Goal: Information Seeking & Learning: Get advice/opinions

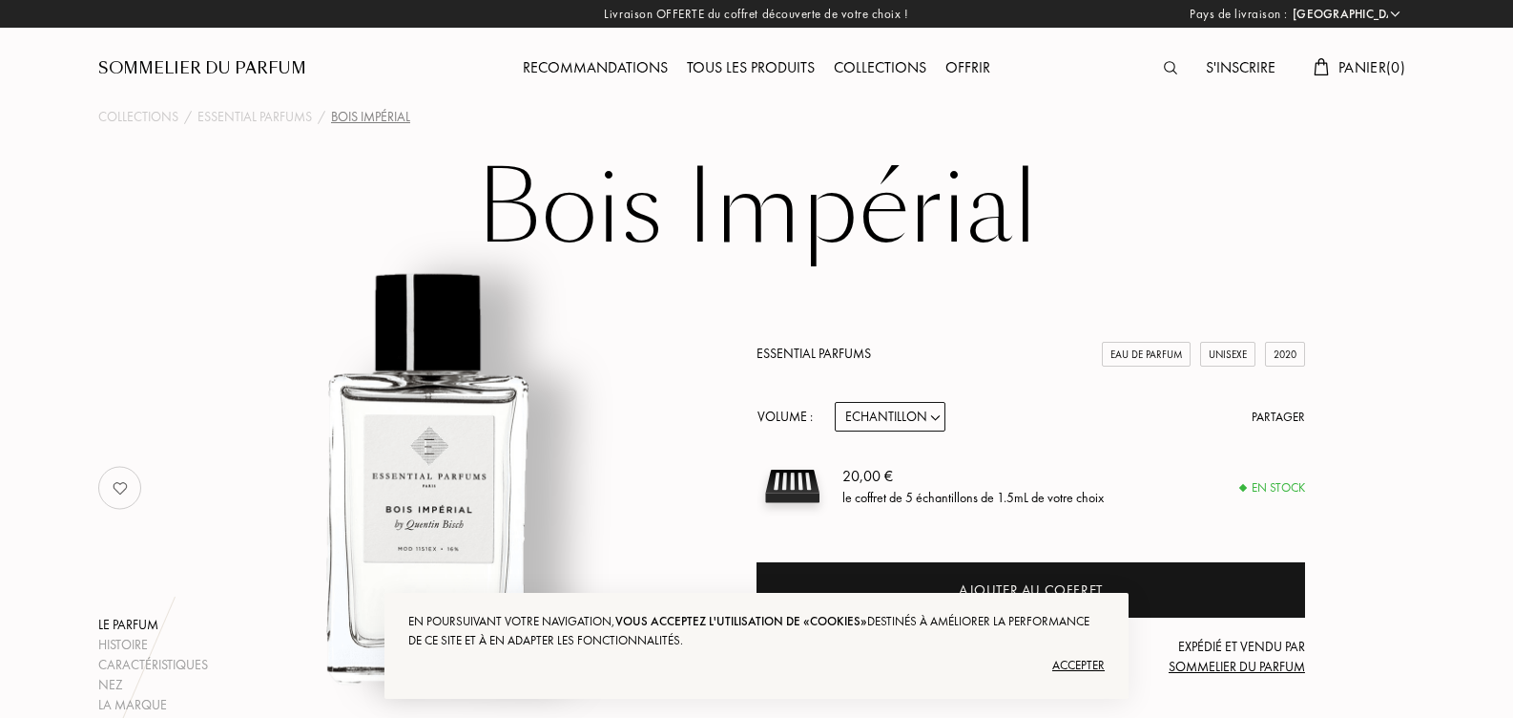
select select "FR"
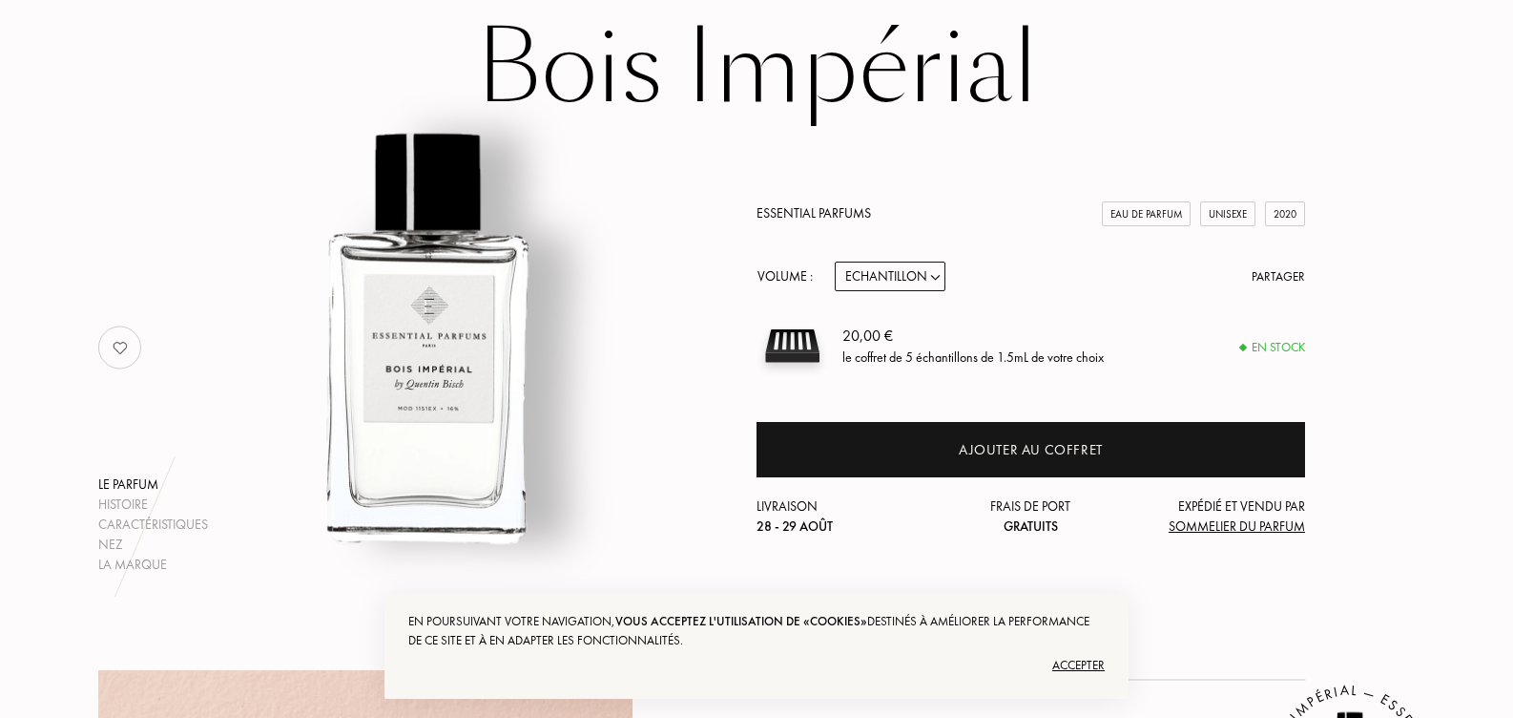
scroll to position [191, 0]
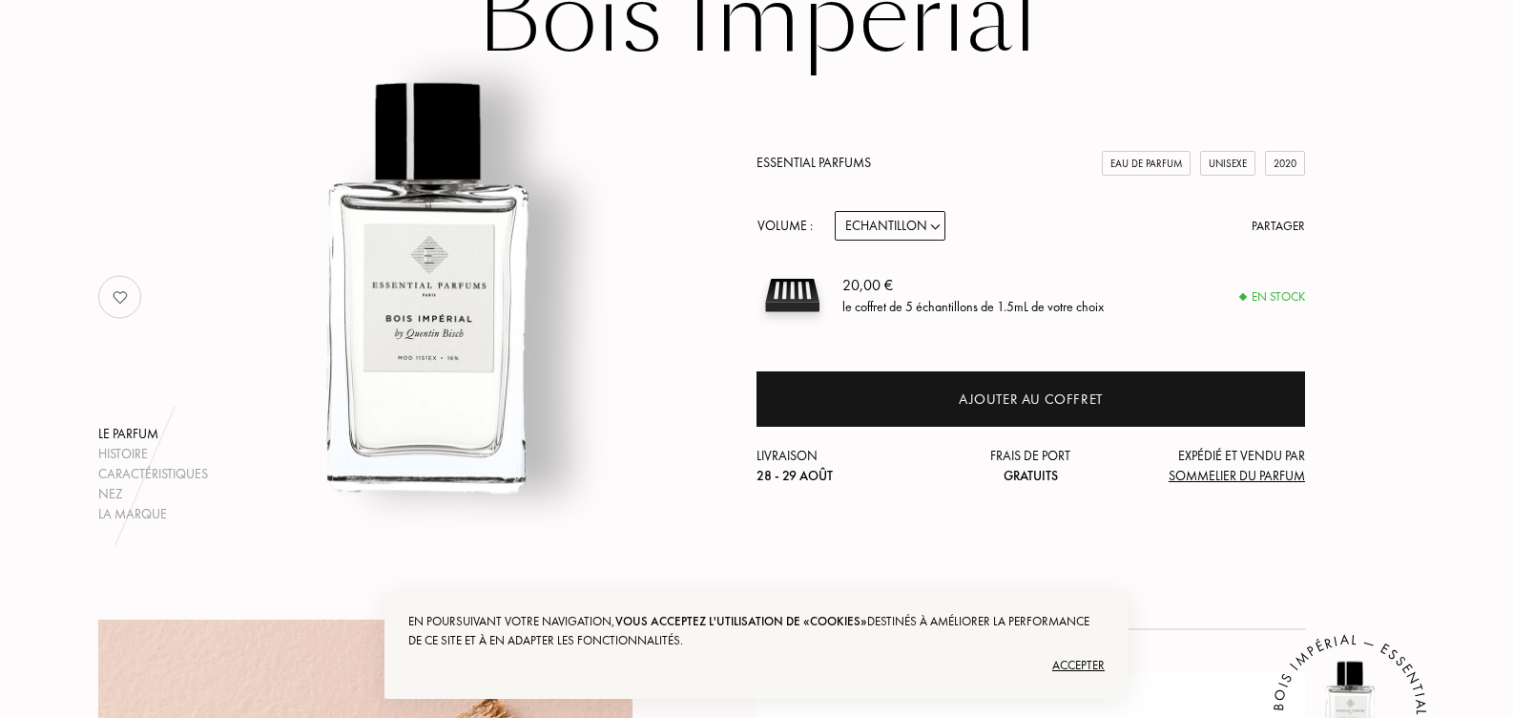
click at [1188, 295] on div "20,00 € le coffret de 5 échantillons de 1.5mL de votre choix" at bounding box center [1074, 296] width 463 height 72
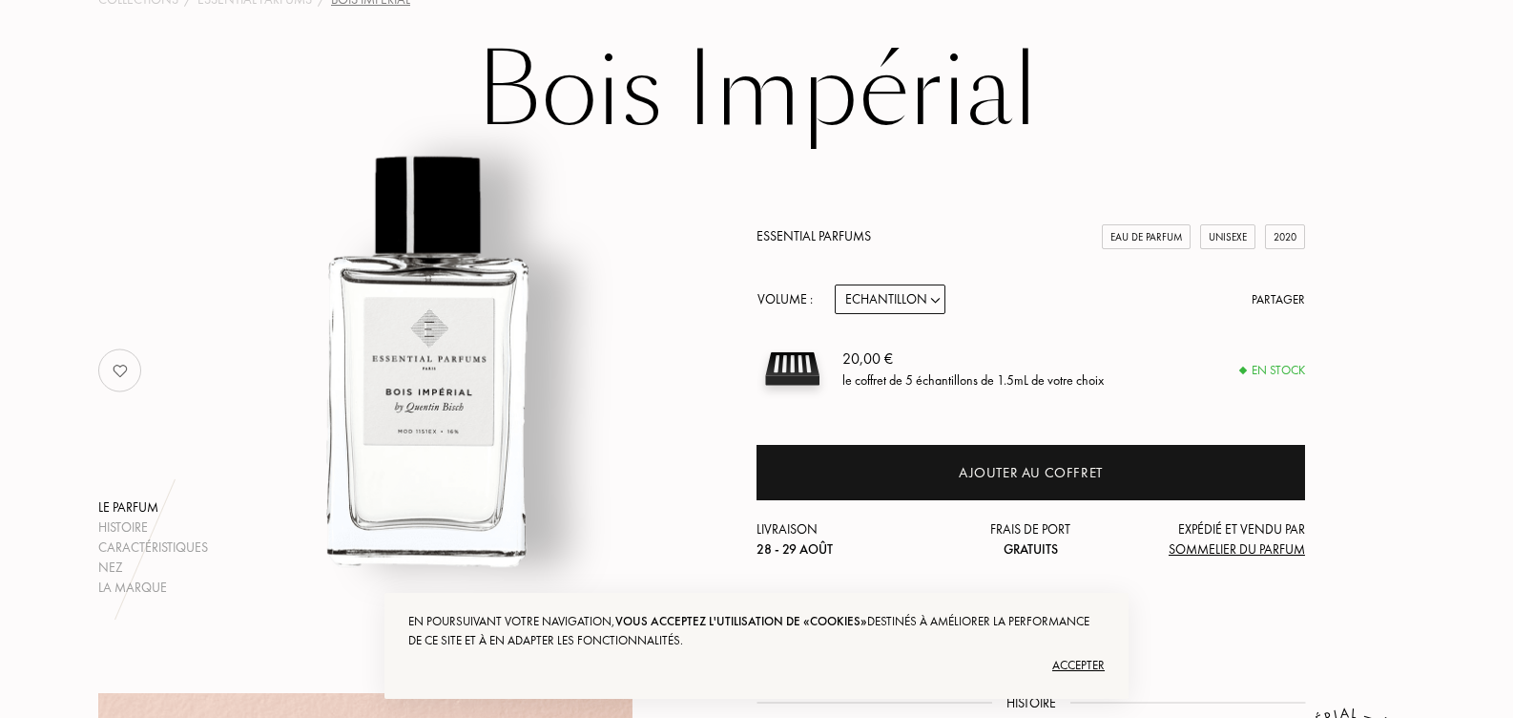
scroll to position [95, 0]
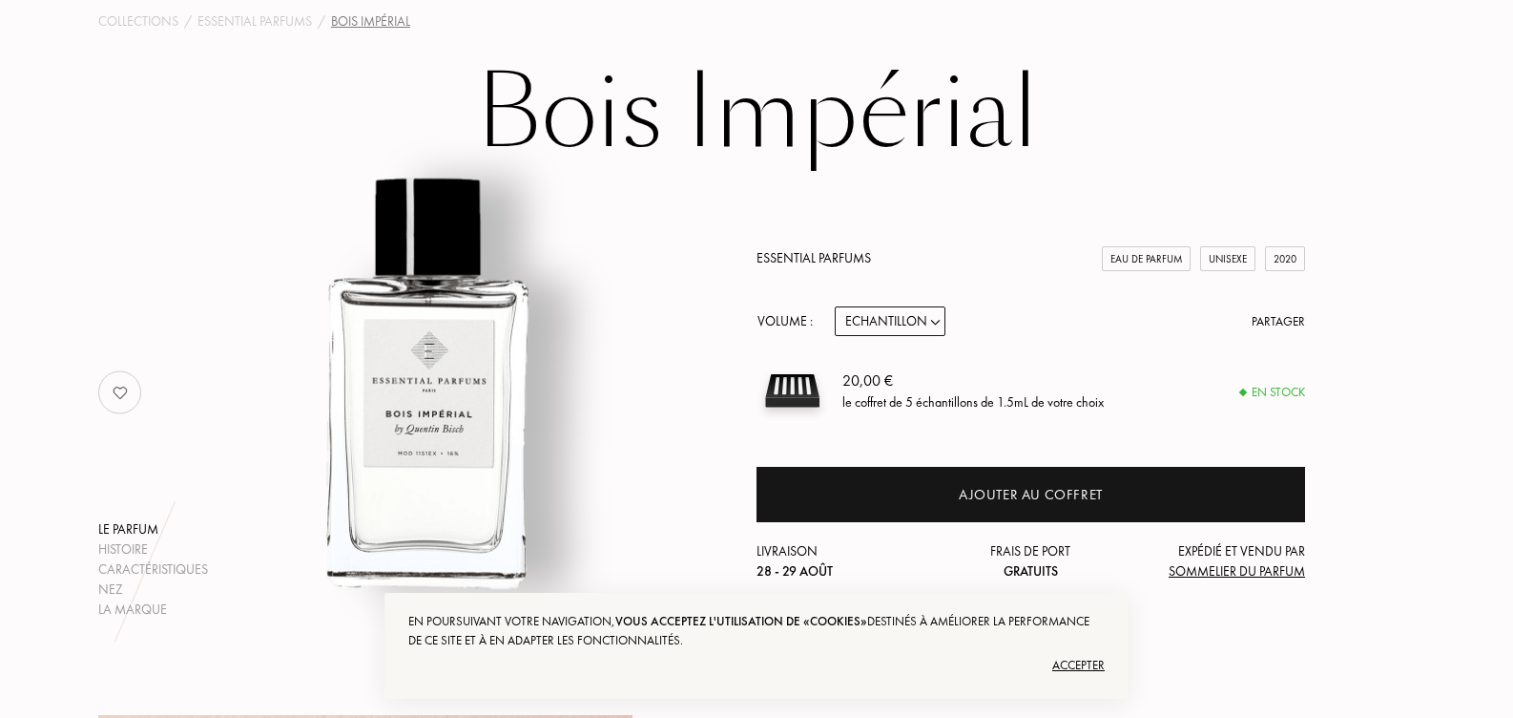
click at [887, 328] on select "Echantillon 10mL 100mL 150mL" at bounding box center [890, 321] width 111 height 30
select select "2"
click at [835, 306] on select "Echantillon 10mL 100mL 150mL" at bounding box center [890, 321] width 111 height 30
select select "2"
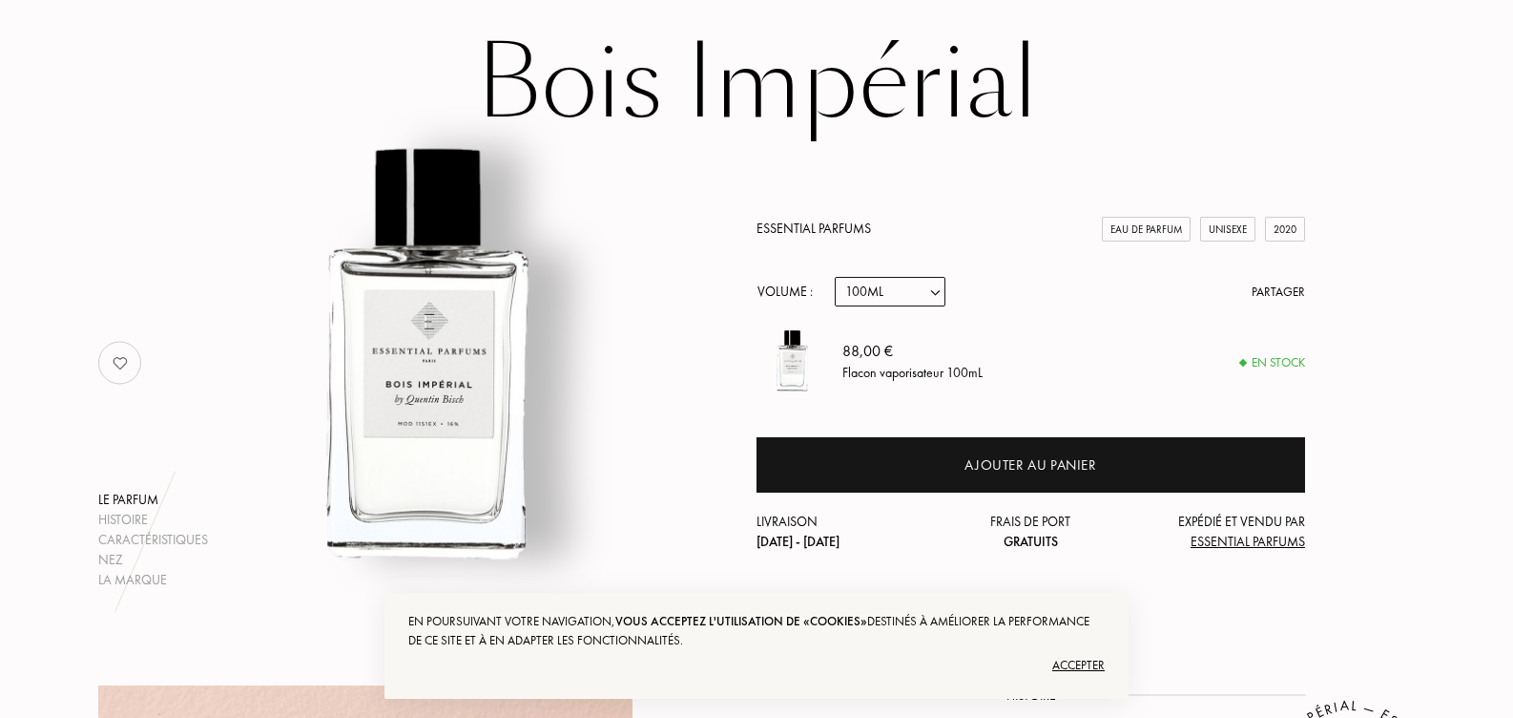
scroll to position [0, 0]
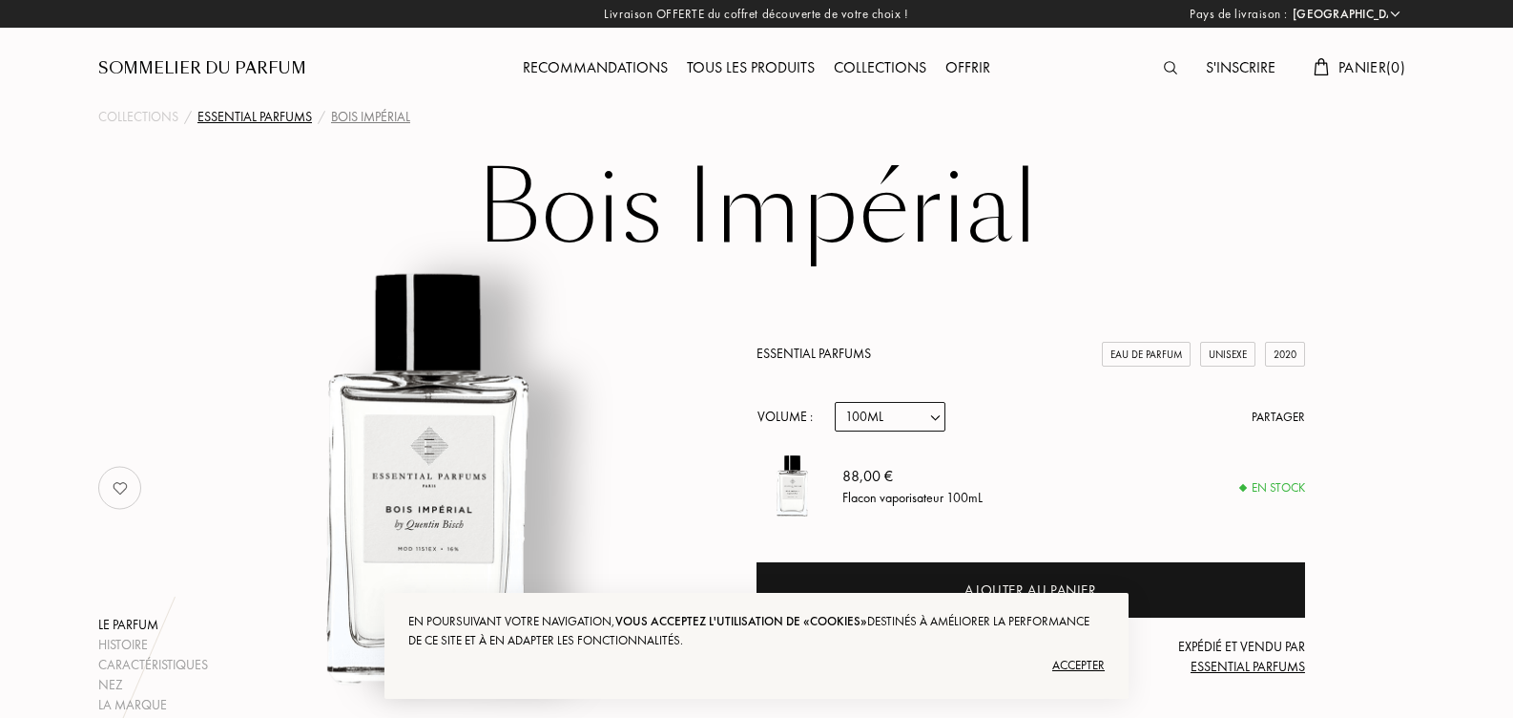
click at [257, 115] on div "Essential Parfums" at bounding box center [255, 117] width 115 height 20
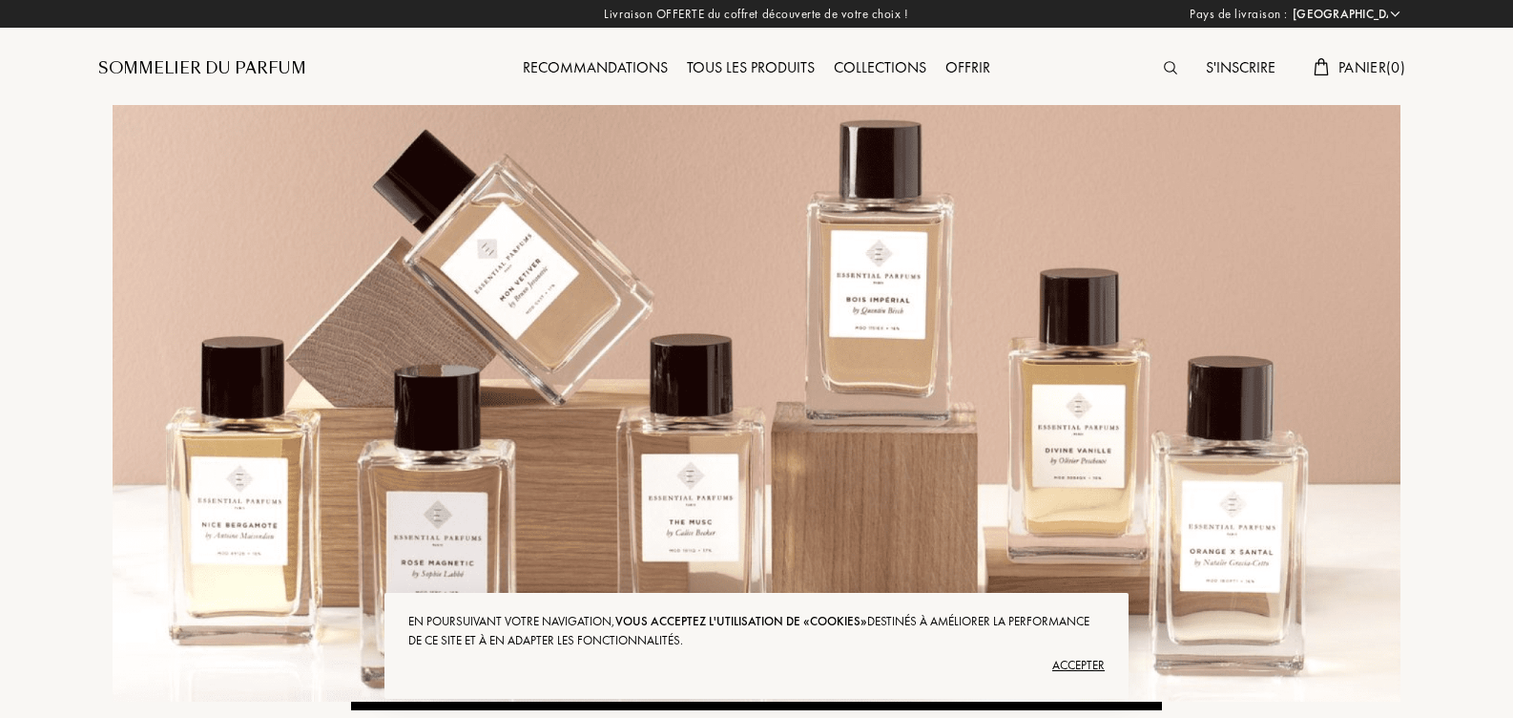
select select "FR"
click at [636, 66] on div "Recommandations" at bounding box center [595, 68] width 164 height 25
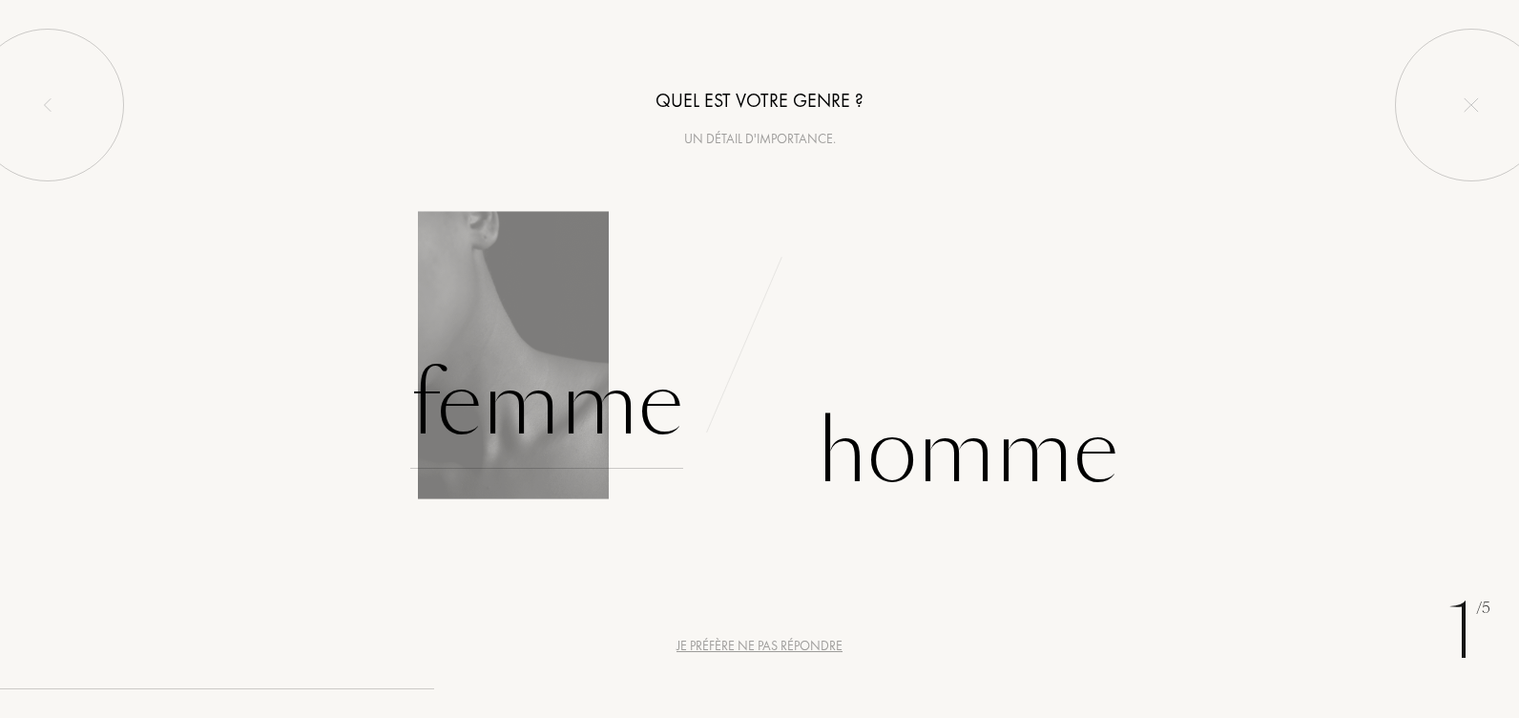
click at [559, 406] on div "Femme" at bounding box center [546, 404] width 273 height 129
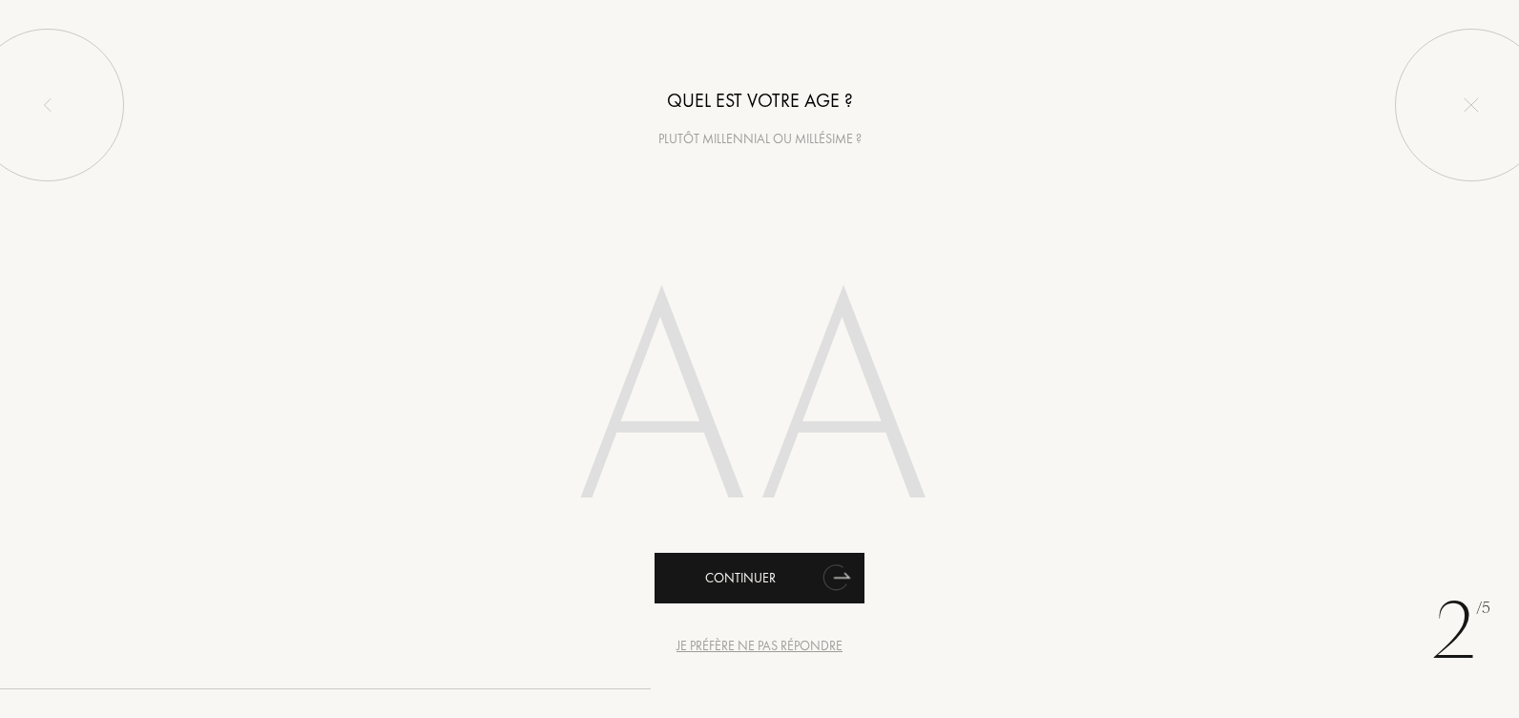
click at [760, 574] on div "Continuer" at bounding box center [760, 577] width 210 height 51
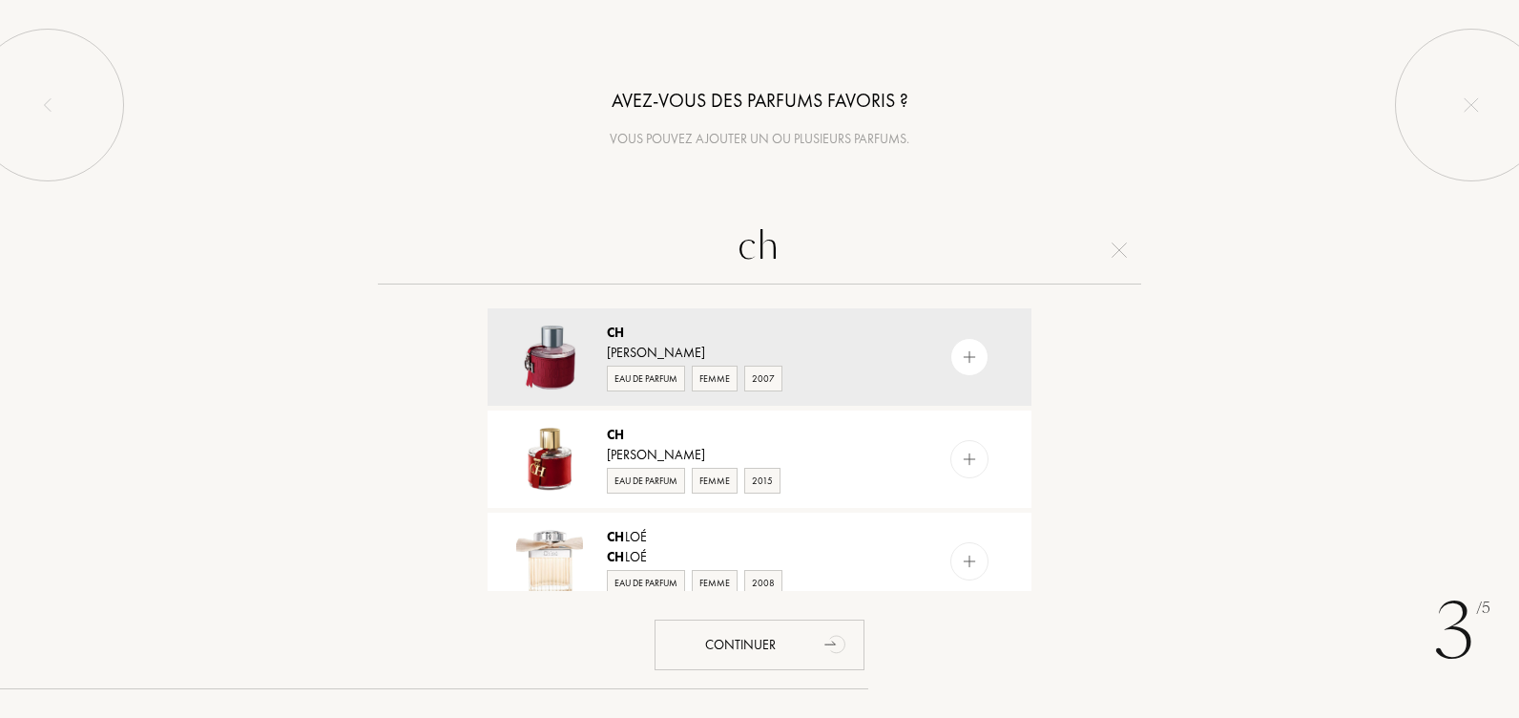
type input "c"
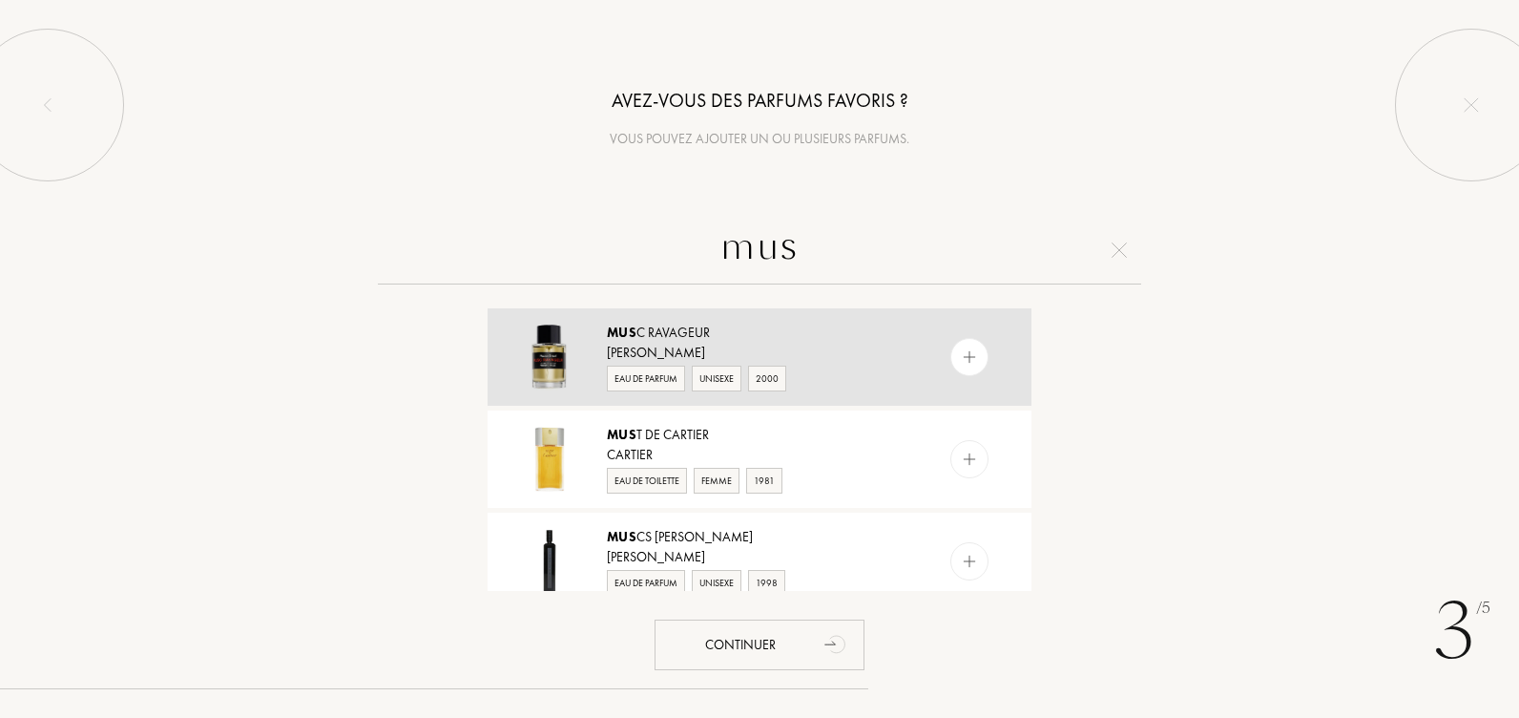
type input "mus"
click at [669, 329] on div "Mus c Ravageur" at bounding box center [758, 333] width 303 height 20
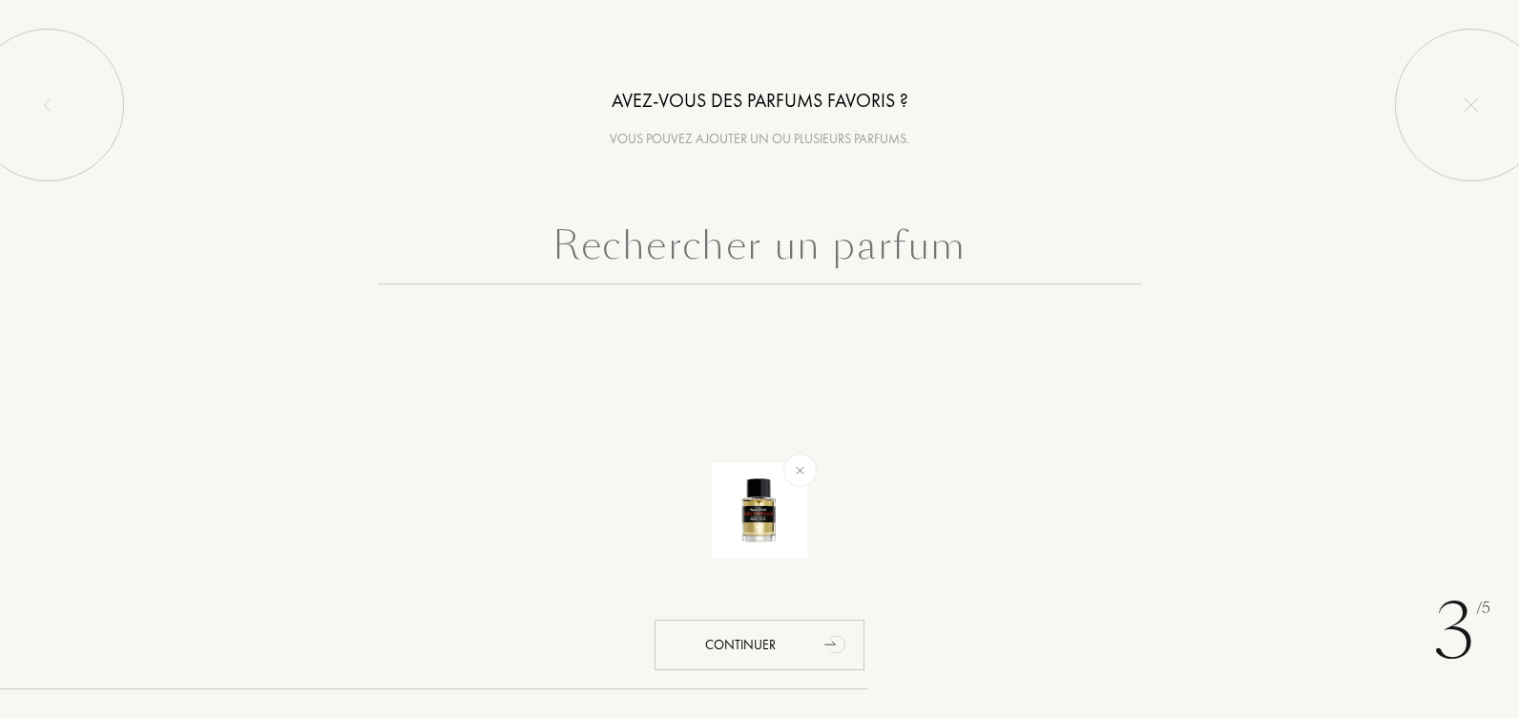
click at [778, 250] on input "text" at bounding box center [759, 250] width 763 height 69
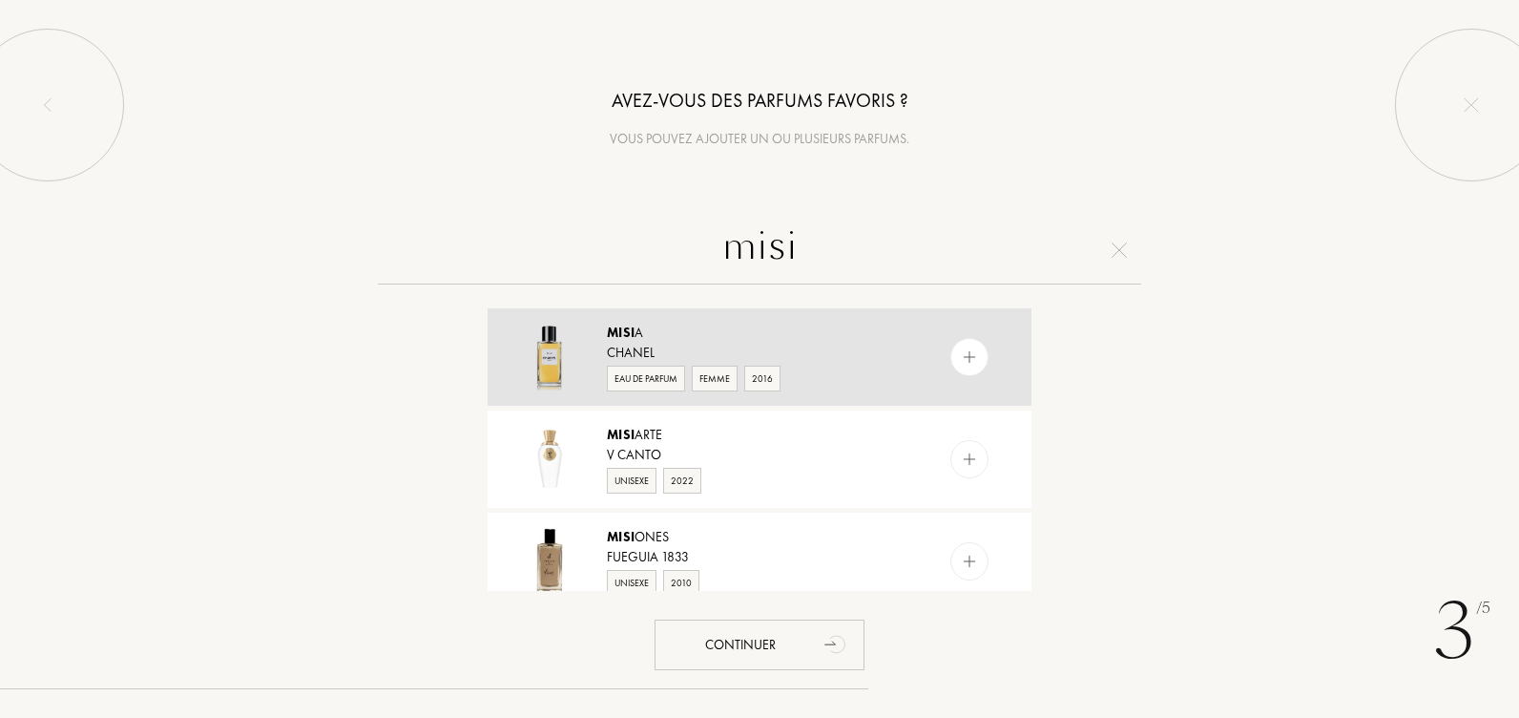
type input "misi"
click at [635, 341] on div "Misi a" at bounding box center [758, 333] width 303 height 20
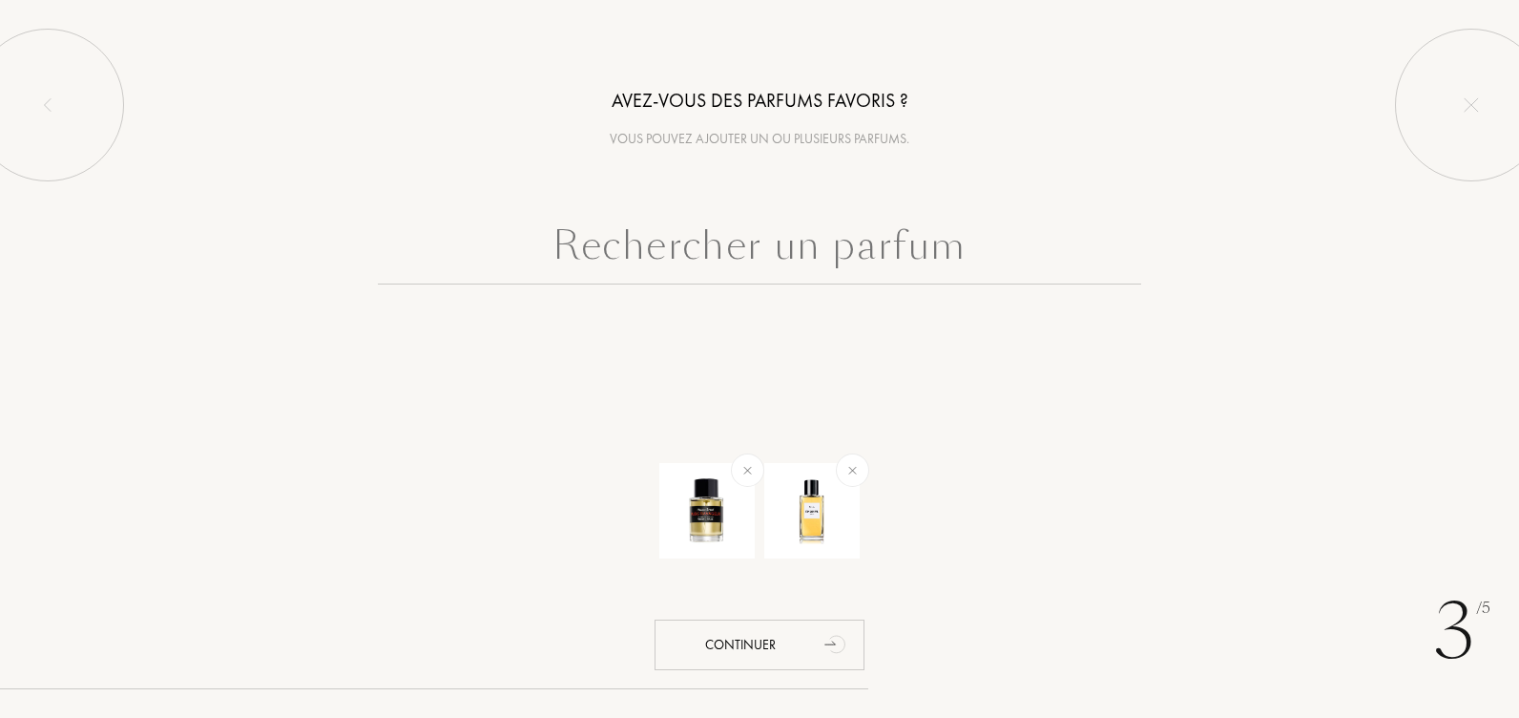
click at [774, 246] on input "text" at bounding box center [759, 250] width 763 height 69
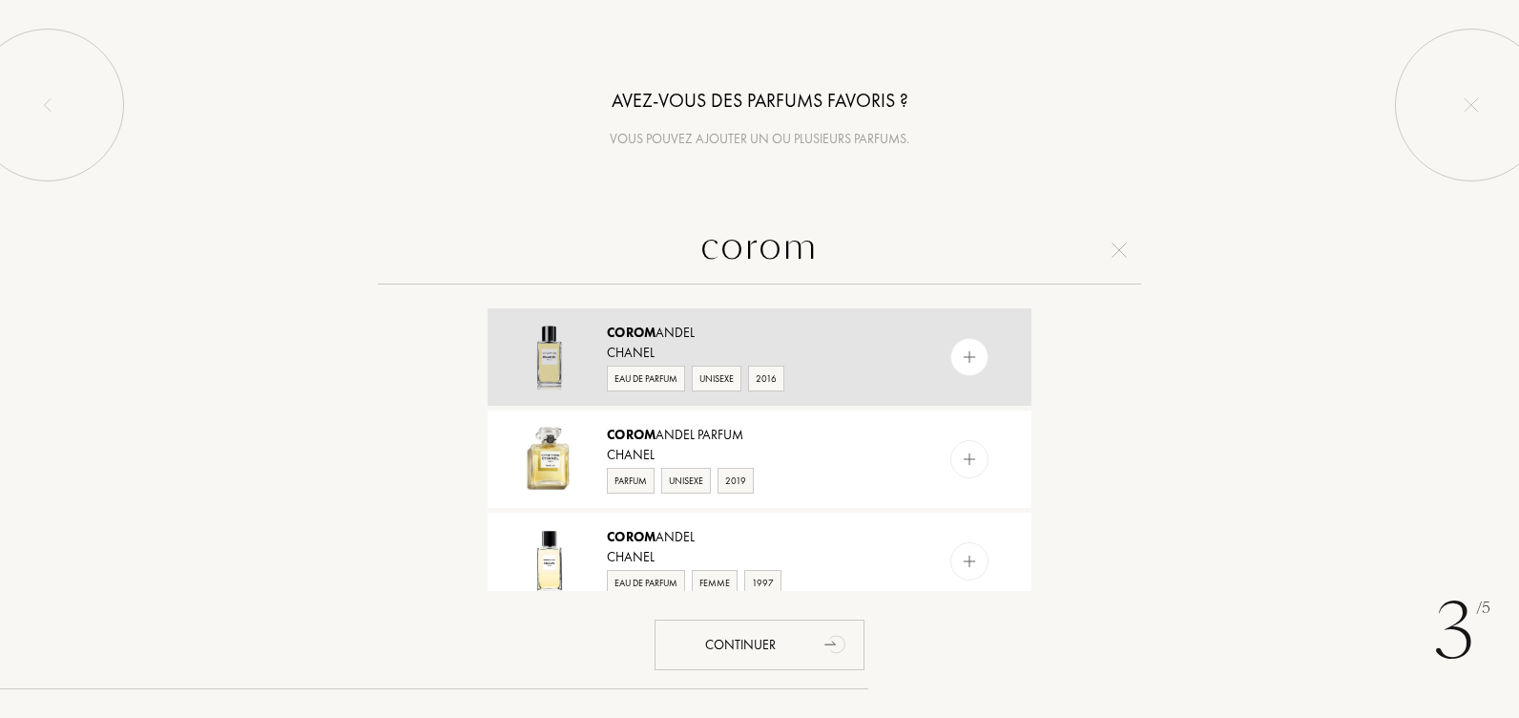
type input "corom"
click at [685, 346] on div "Chanel" at bounding box center [758, 353] width 303 height 20
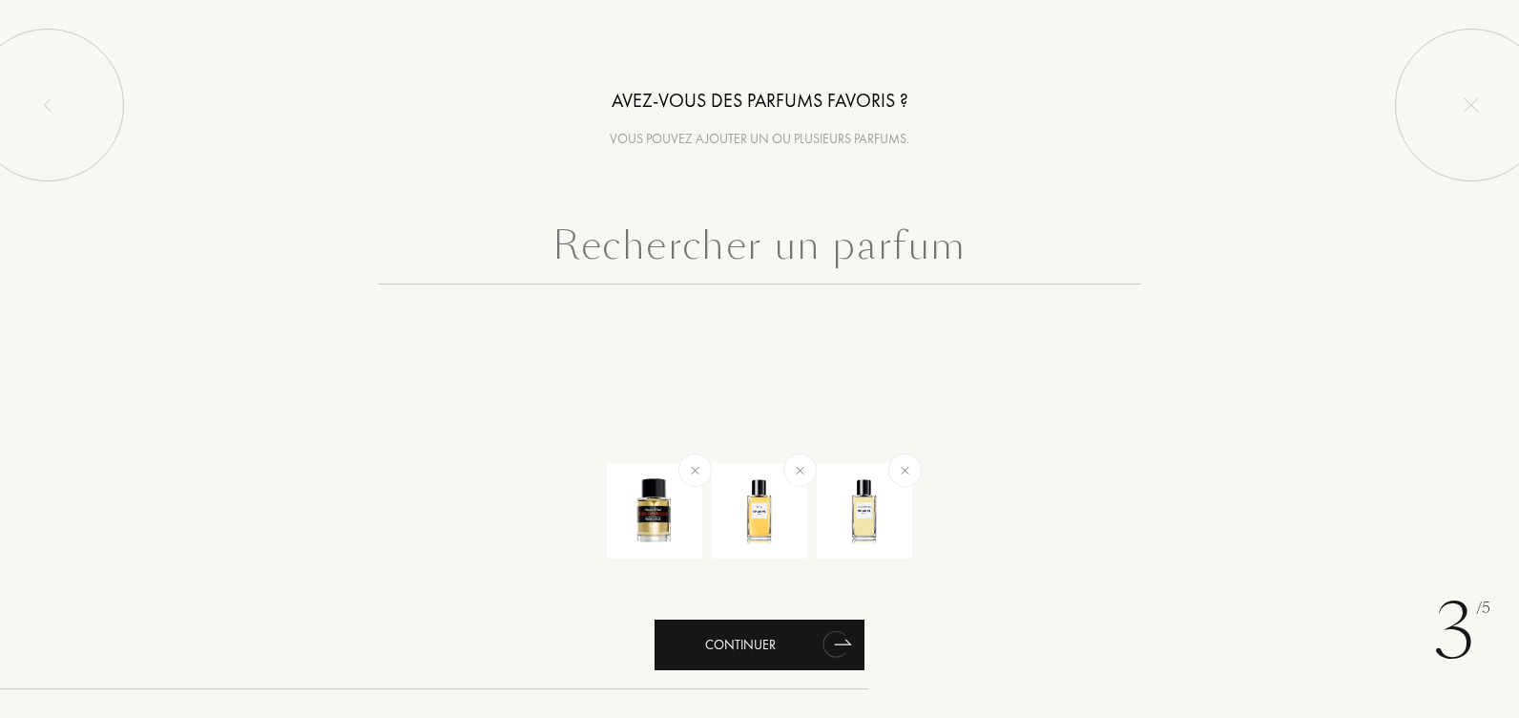
click at [748, 641] on div "Continuer" at bounding box center [760, 644] width 210 height 51
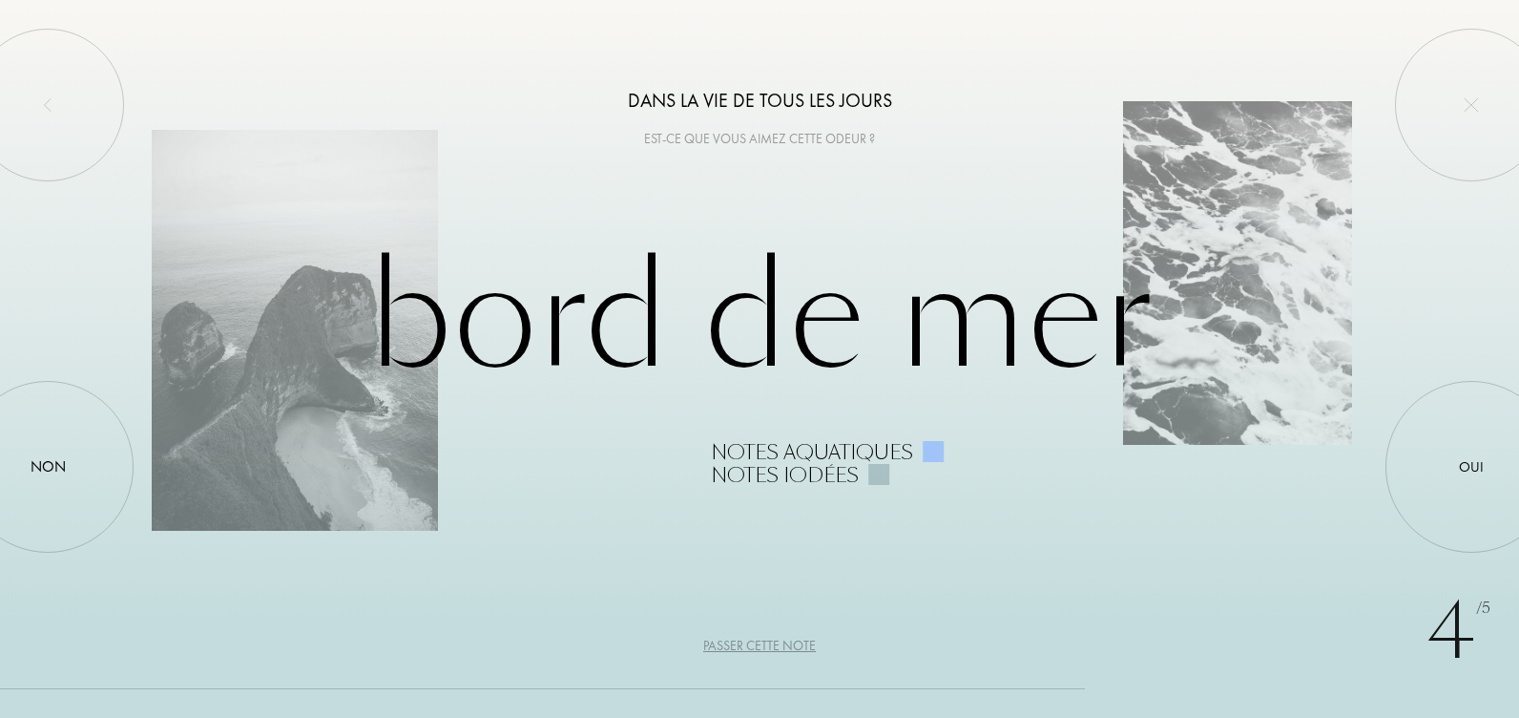
click at [750, 645] on div "Passer cette note" at bounding box center [759, 646] width 113 height 20
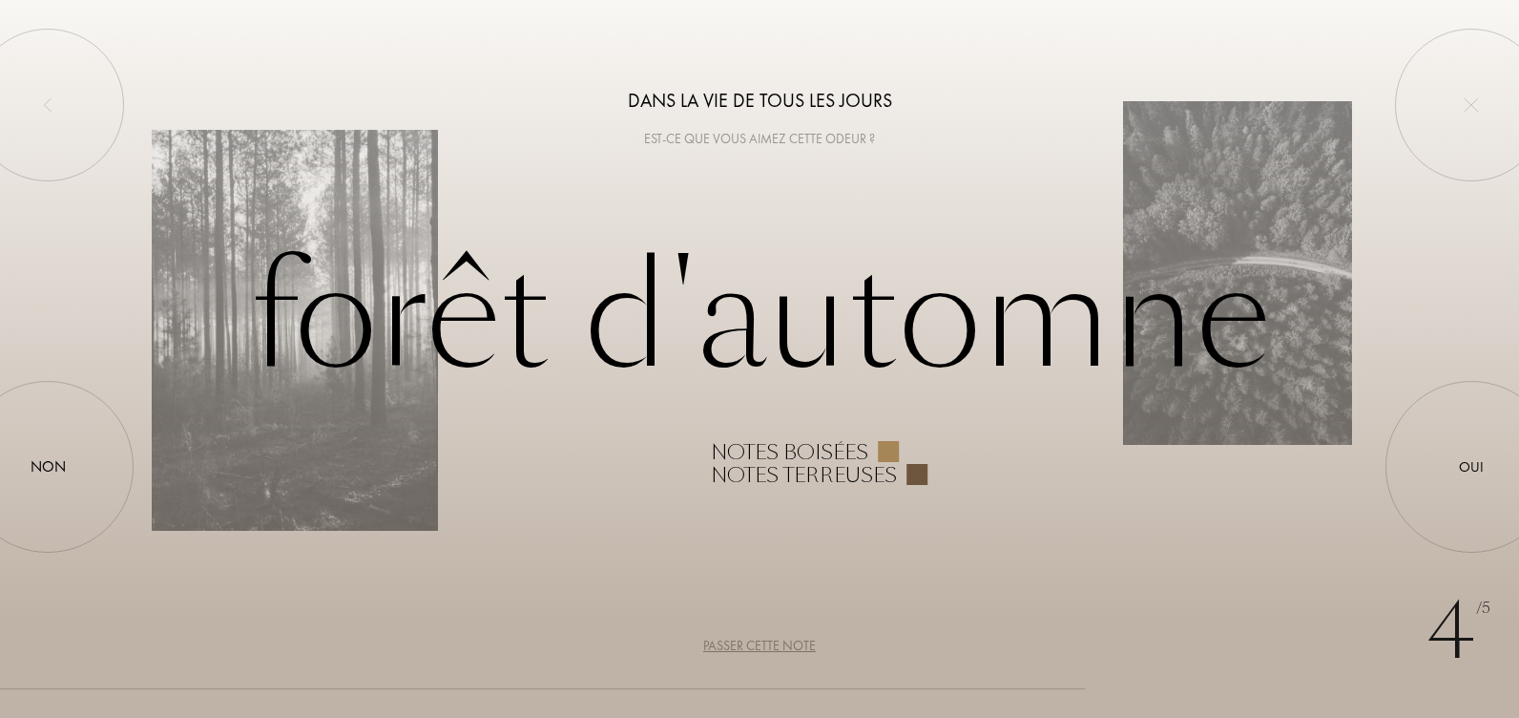
click at [917, 476] on div at bounding box center [917, 474] width 21 height 21
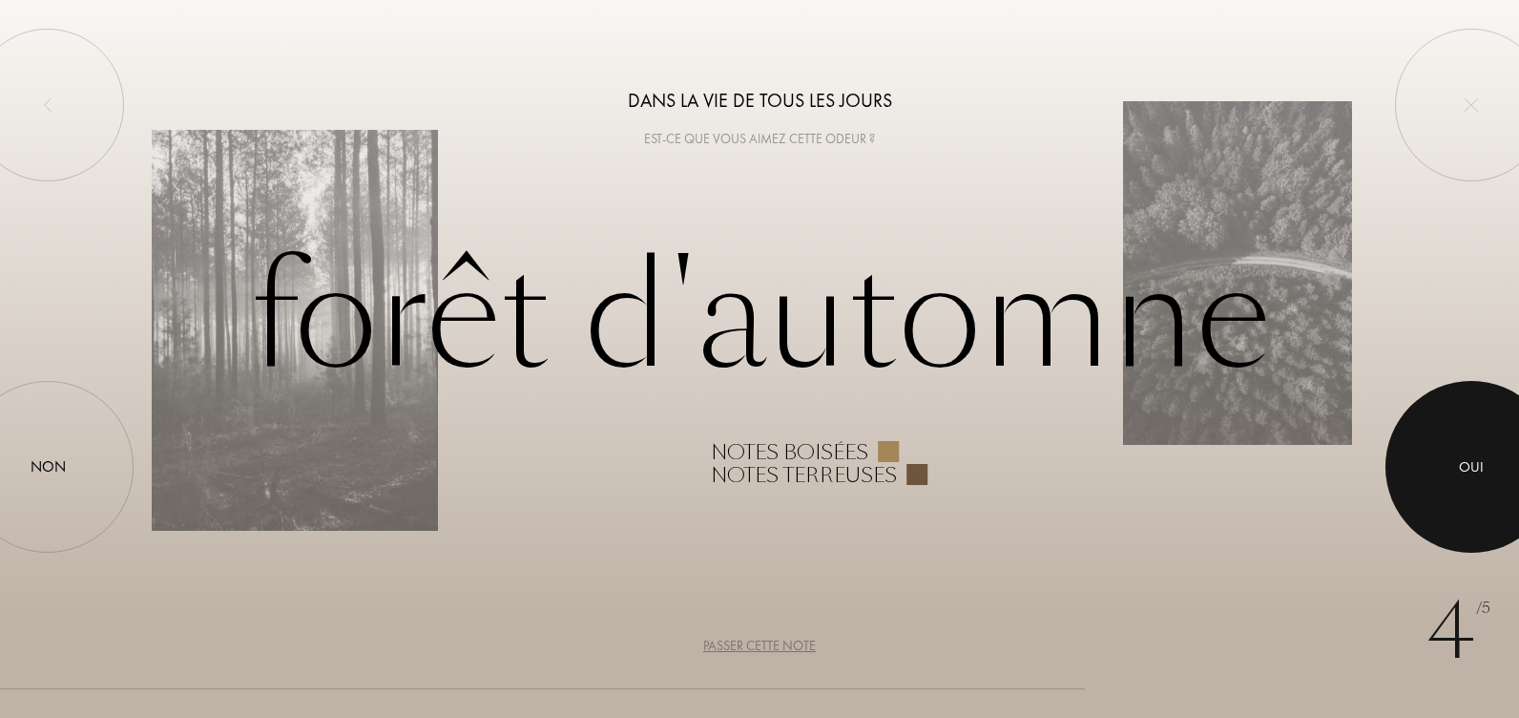
click at [1443, 465] on div at bounding box center [1472, 467] width 172 height 172
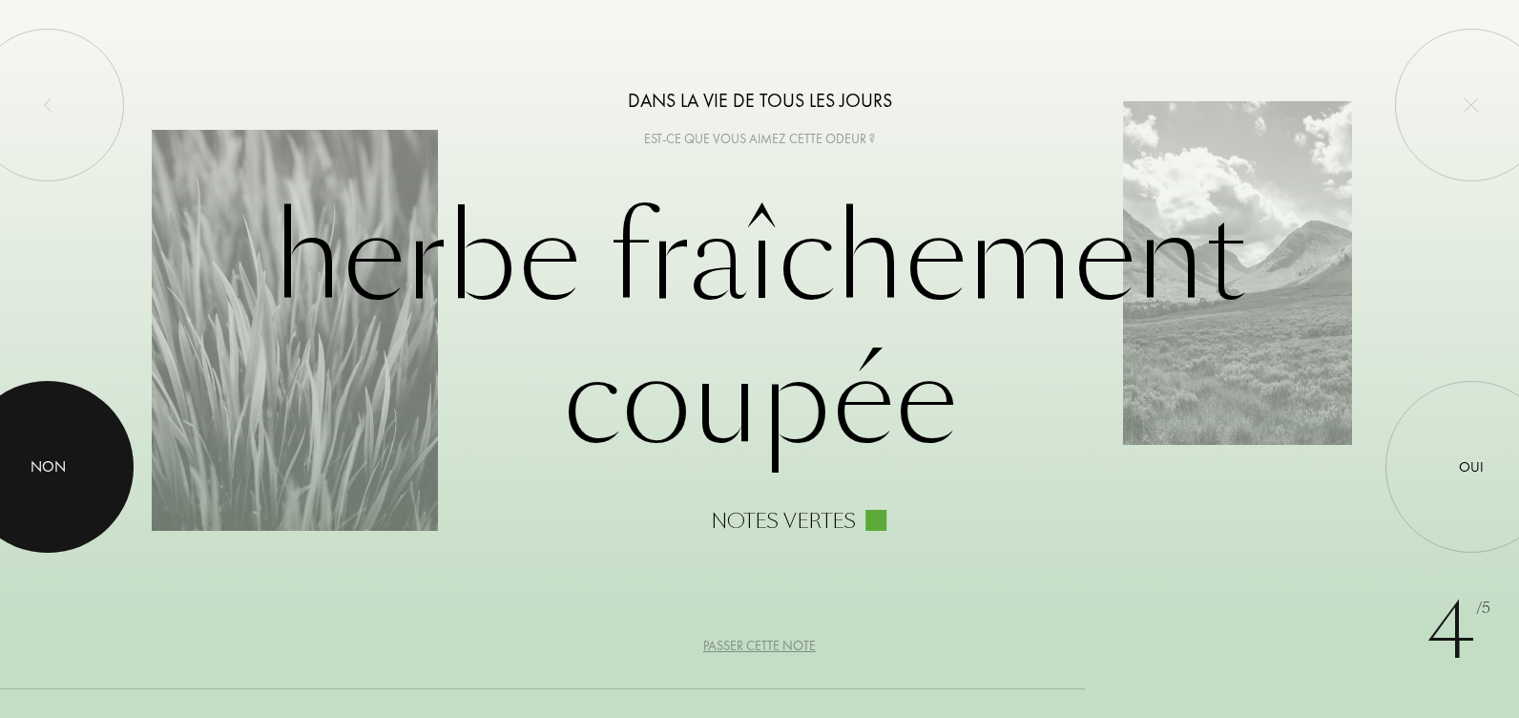
click at [64, 466] on div "Non" at bounding box center [48, 466] width 35 height 23
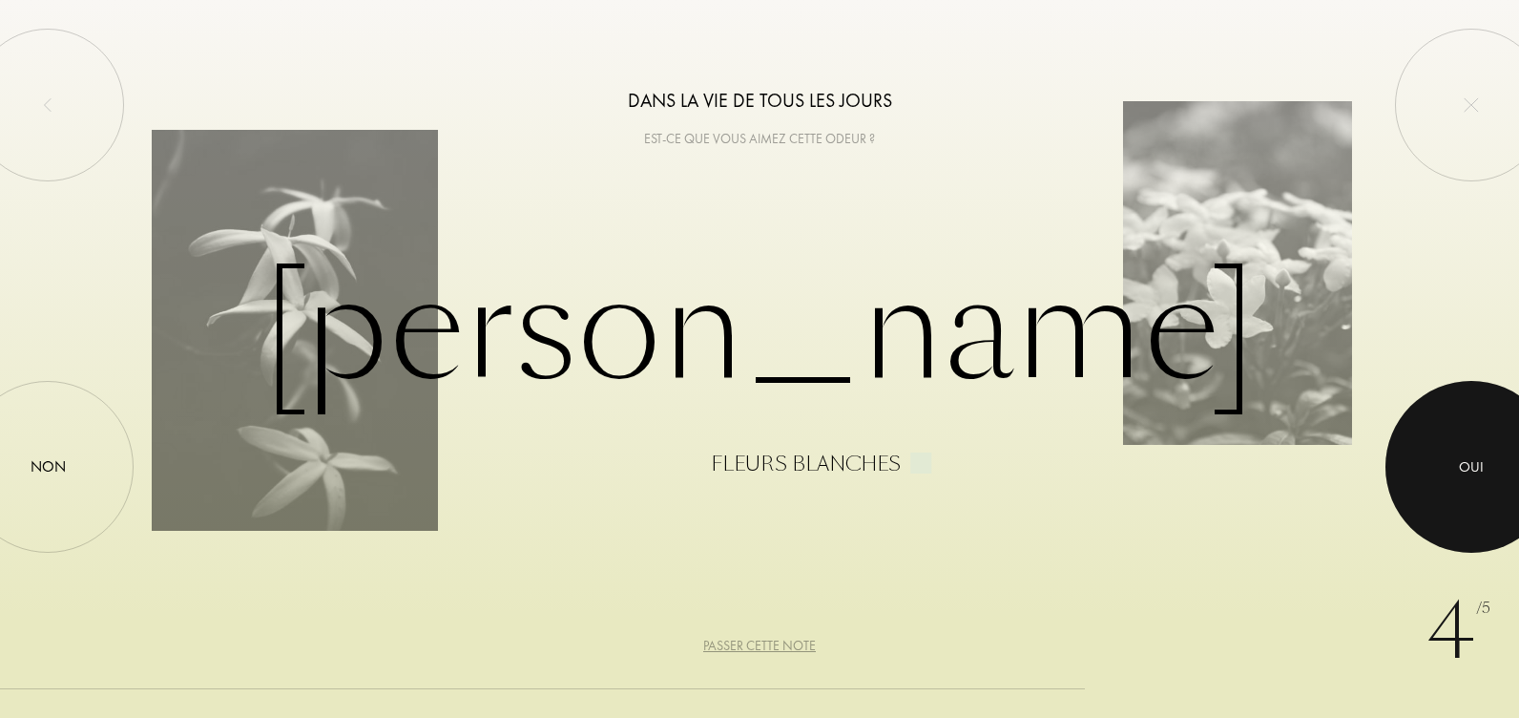
click at [1454, 472] on div at bounding box center [1472, 467] width 172 height 172
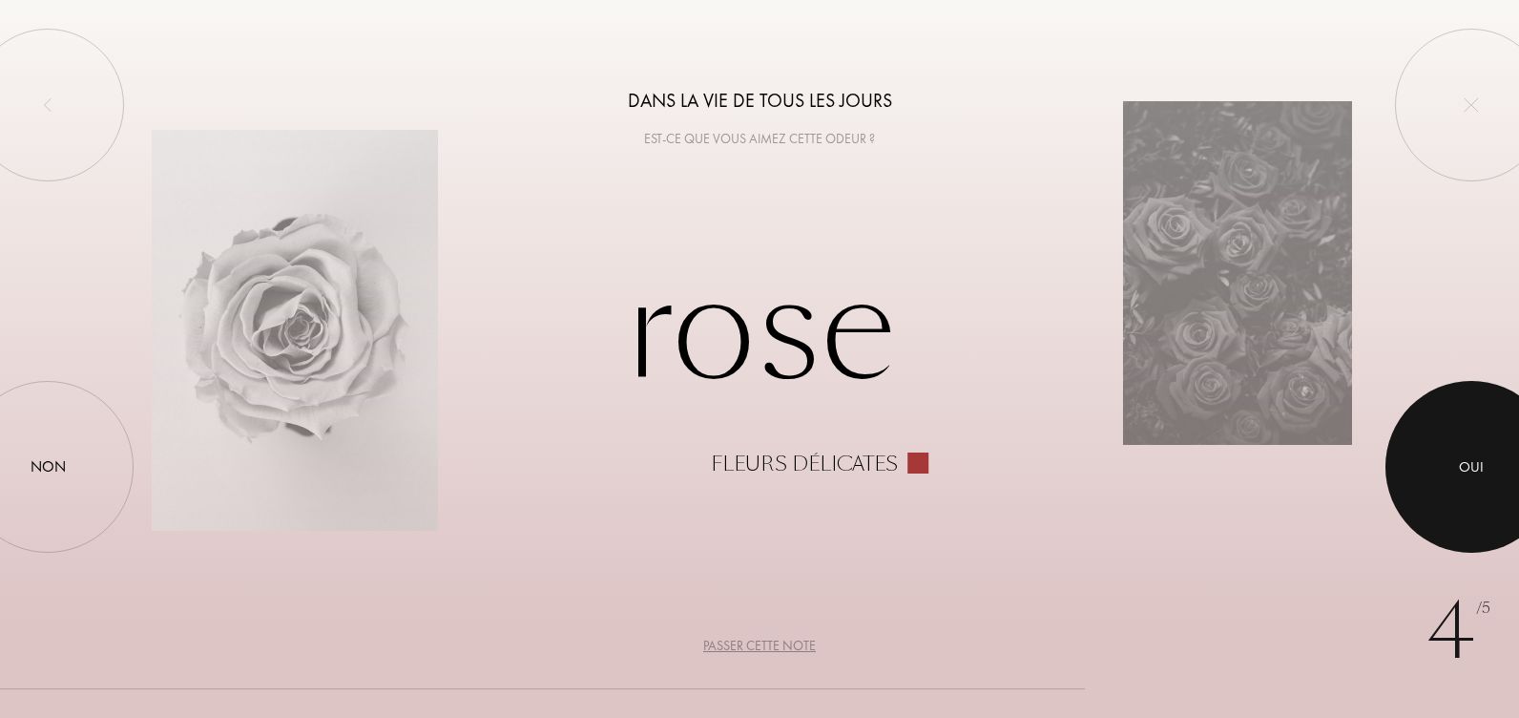
click at [1461, 468] on div "Oui" at bounding box center [1471, 467] width 25 height 22
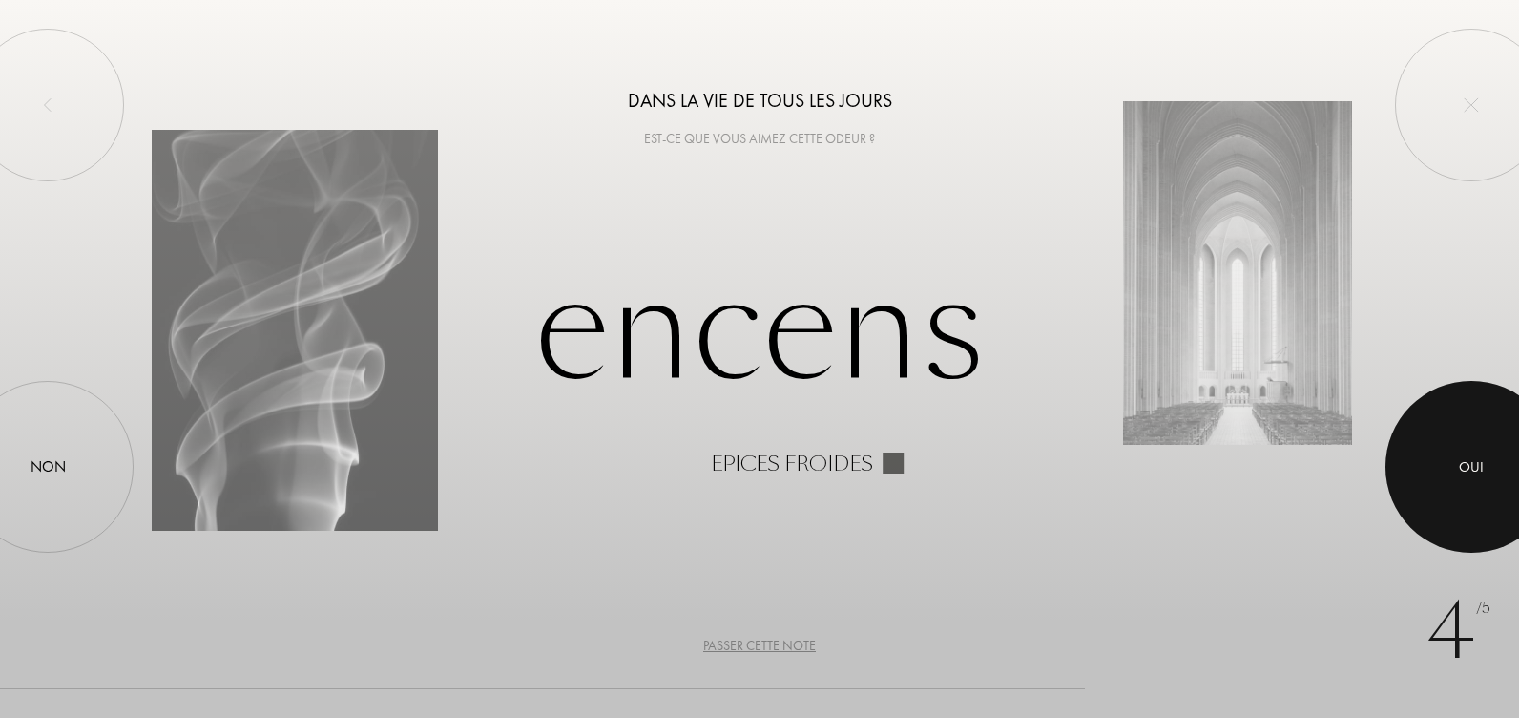
click at [1487, 496] on div at bounding box center [1472, 467] width 172 height 172
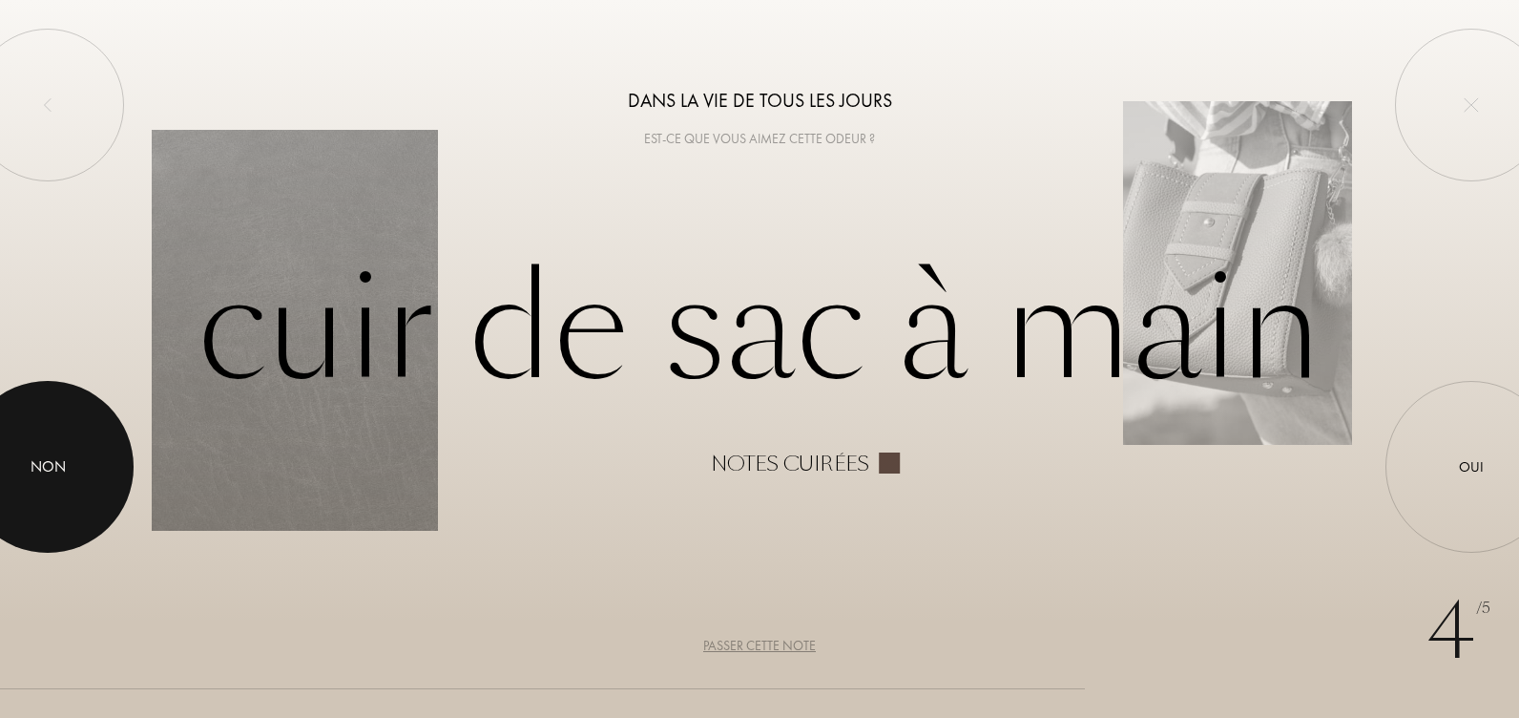
click at [39, 491] on div at bounding box center [48, 467] width 172 height 172
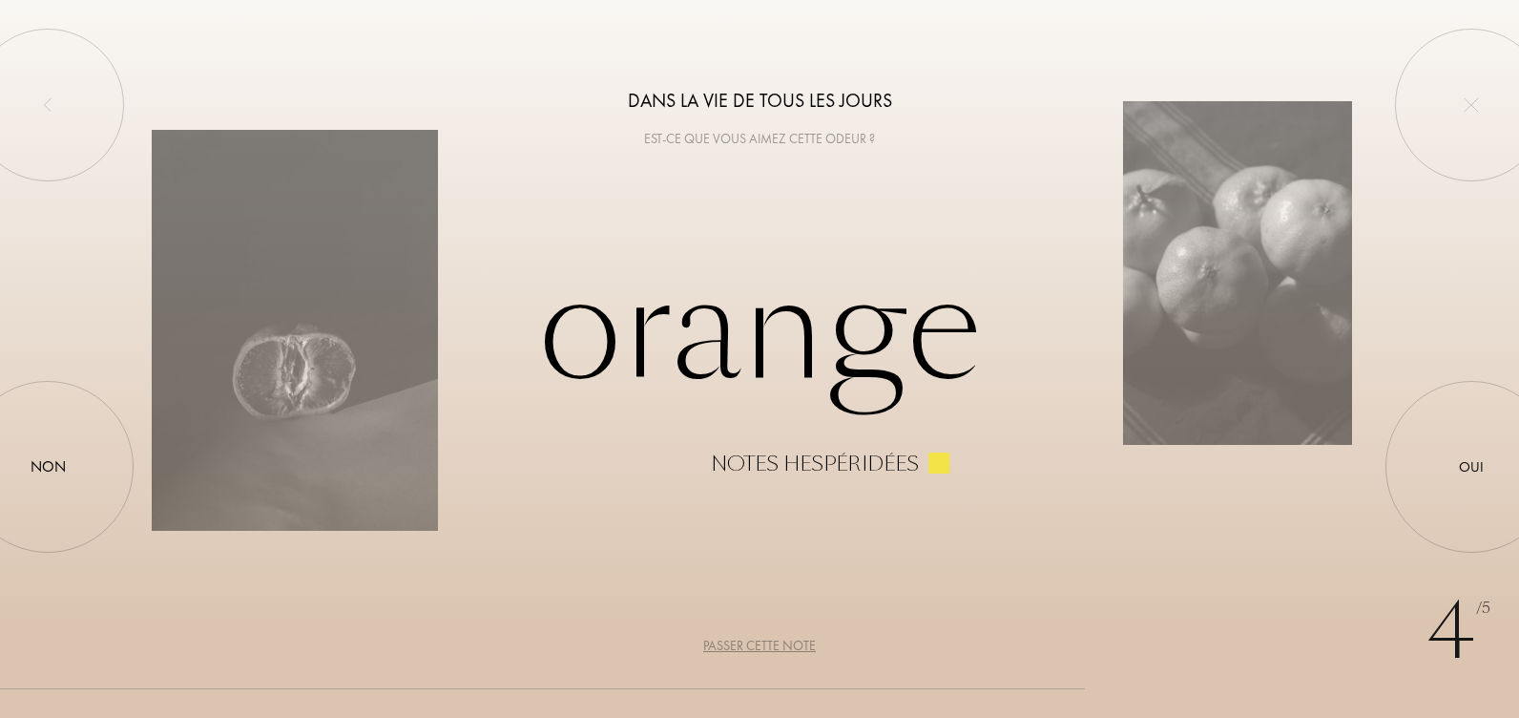
click at [724, 648] on div "Passer cette note" at bounding box center [759, 646] width 113 height 20
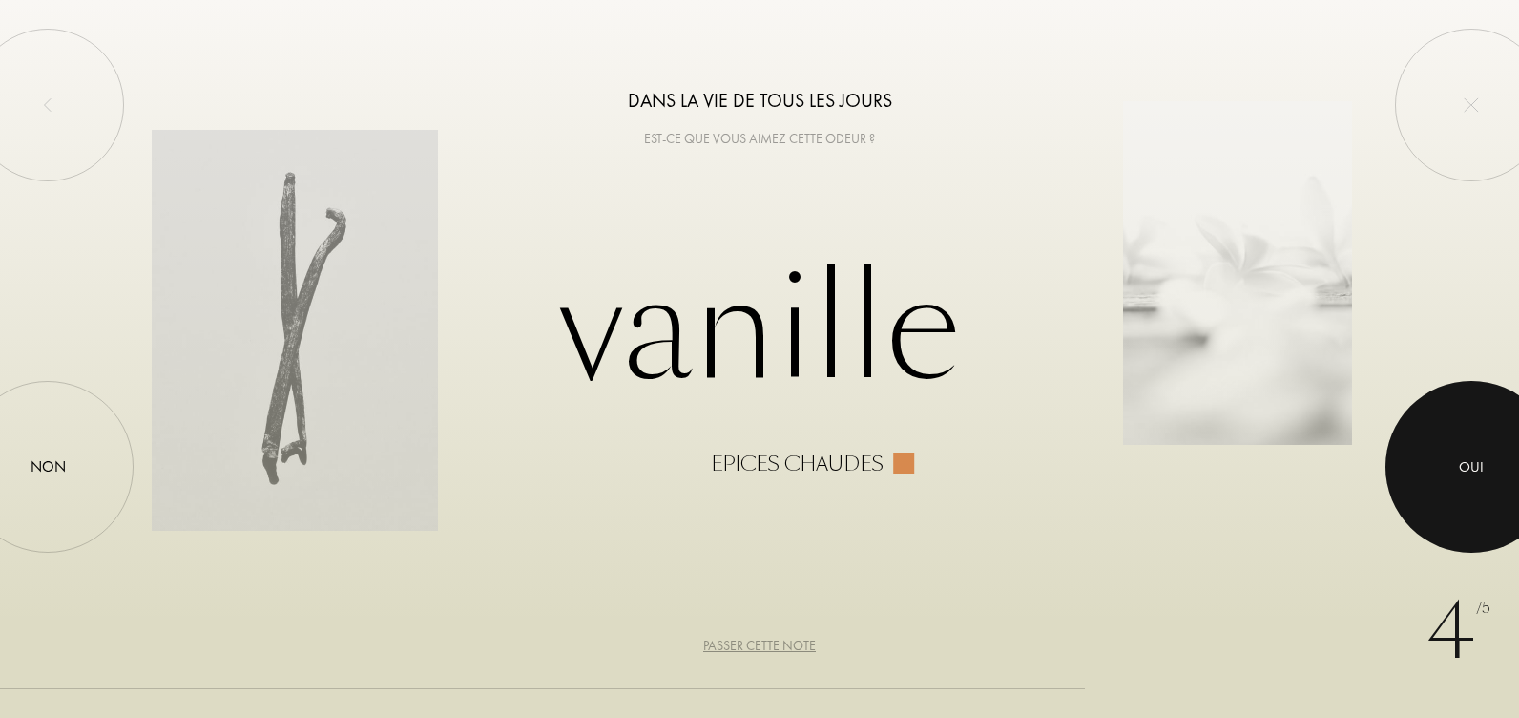
click at [1473, 476] on div "Oui" at bounding box center [1471, 467] width 25 height 22
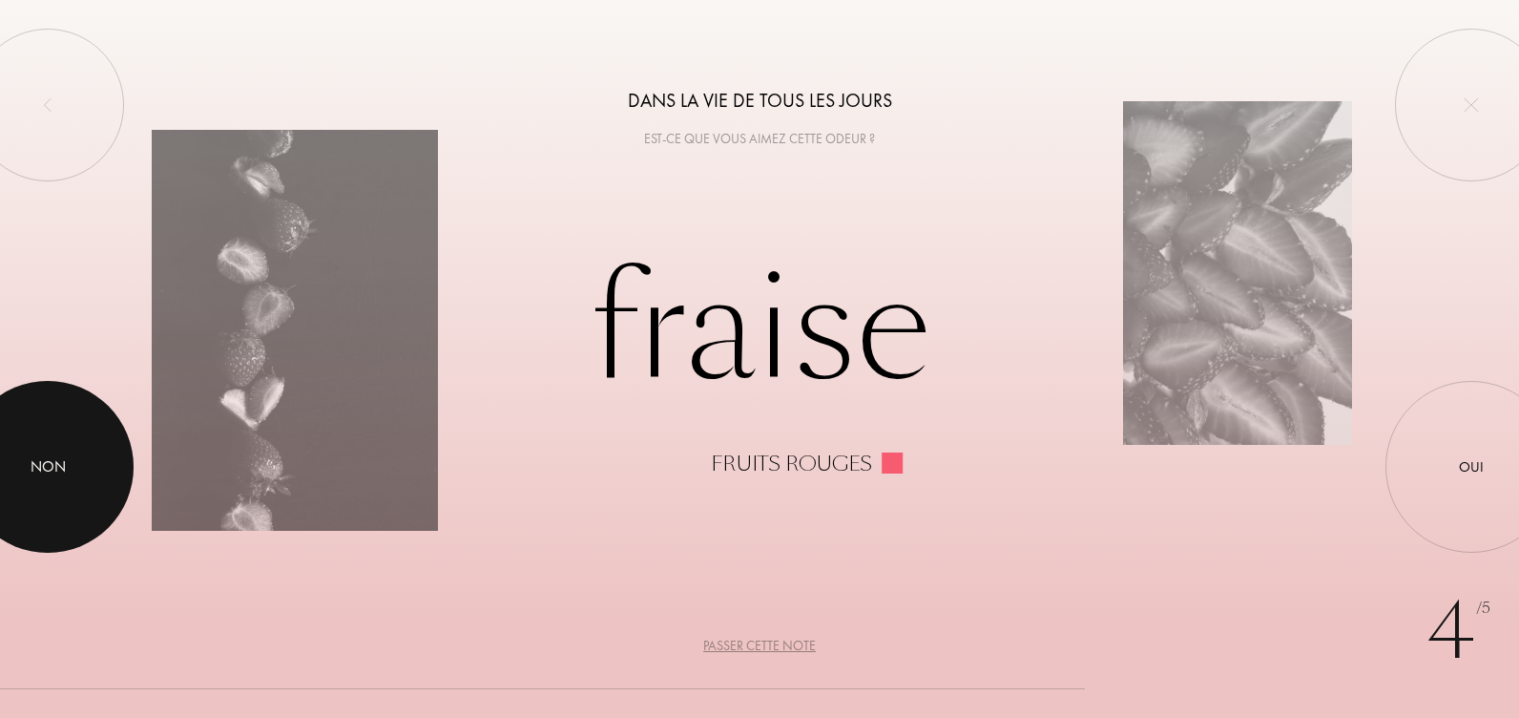
click at [73, 469] on div at bounding box center [48, 467] width 172 height 172
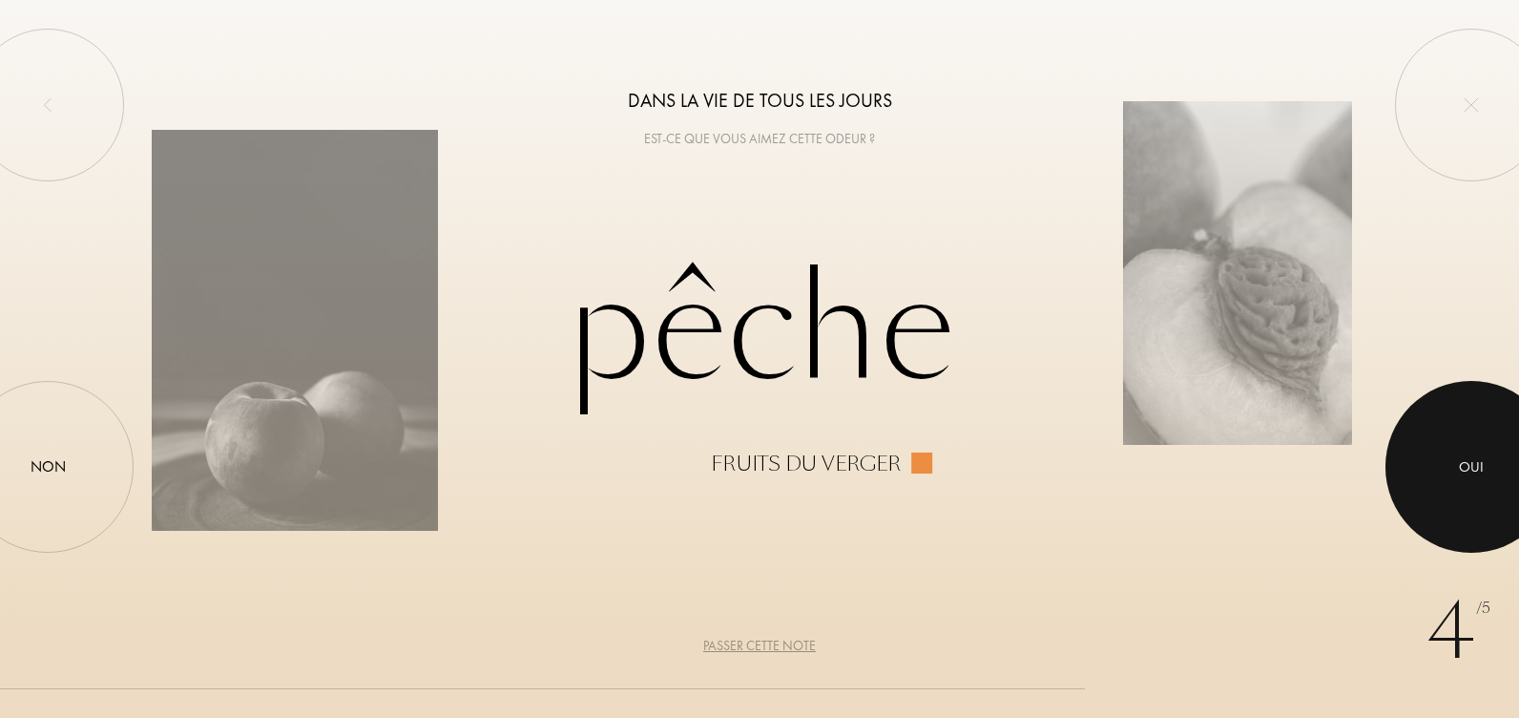
click at [1463, 463] on div "Oui" at bounding box center [1471, 467] width 25 height 22
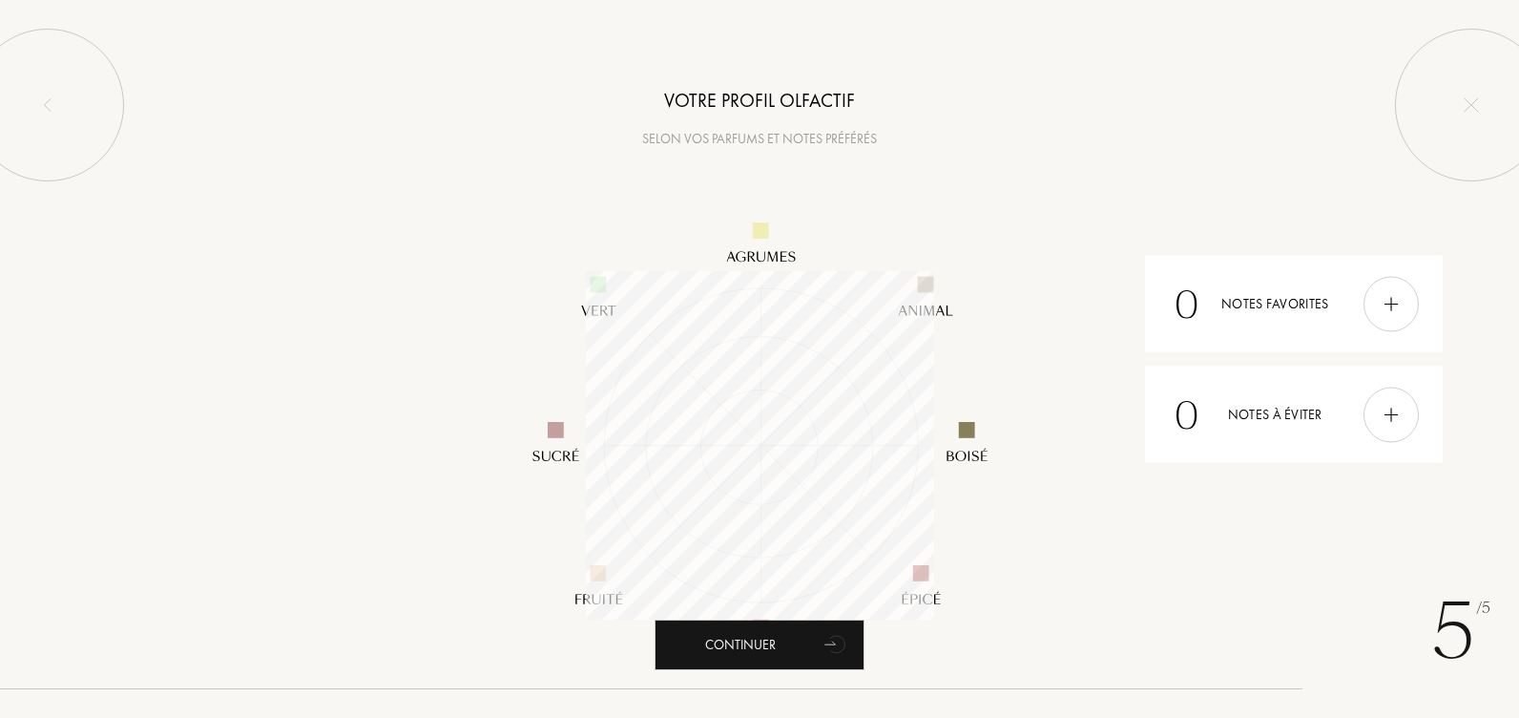
scroll to position [348, 348]
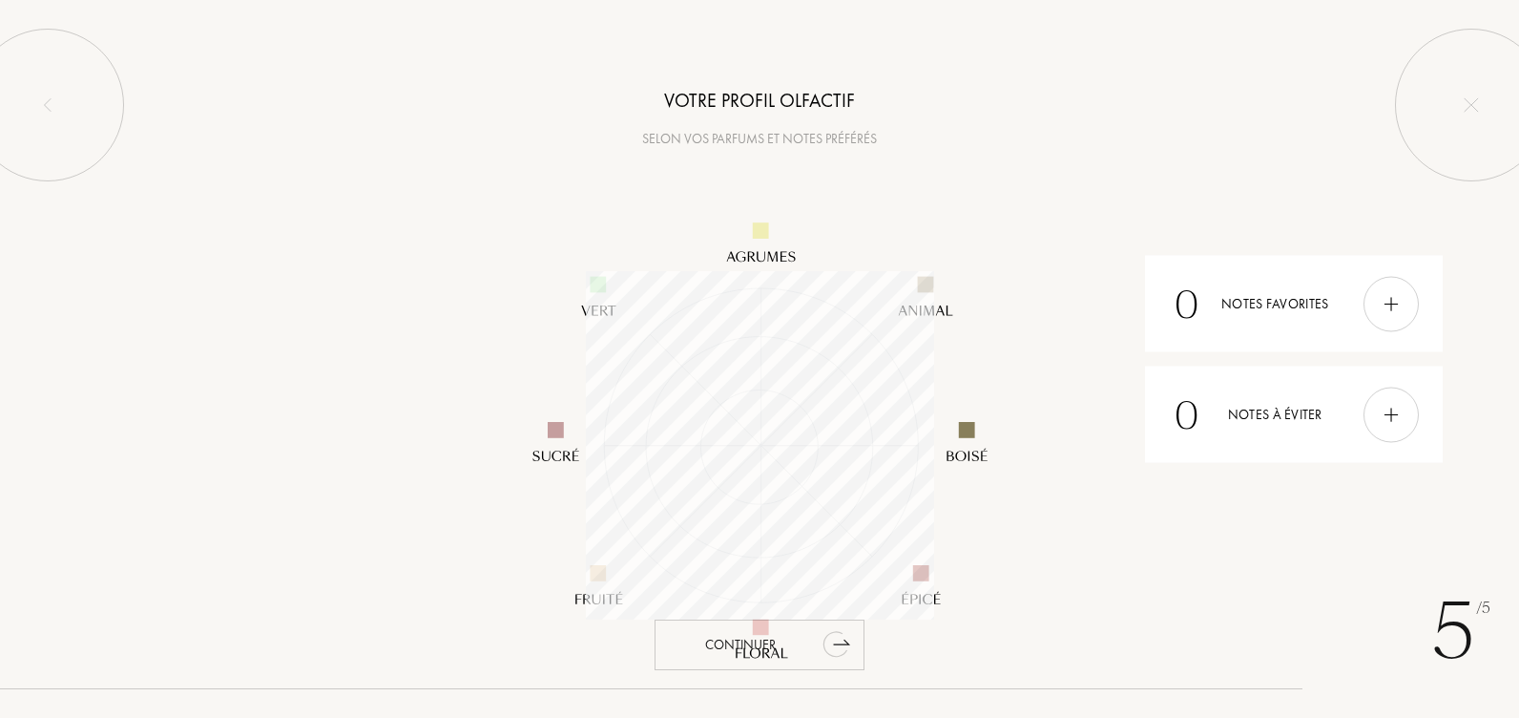
click at [781, 646] on div "Continuer" at bounding box center [760, 644] width 210 height 51
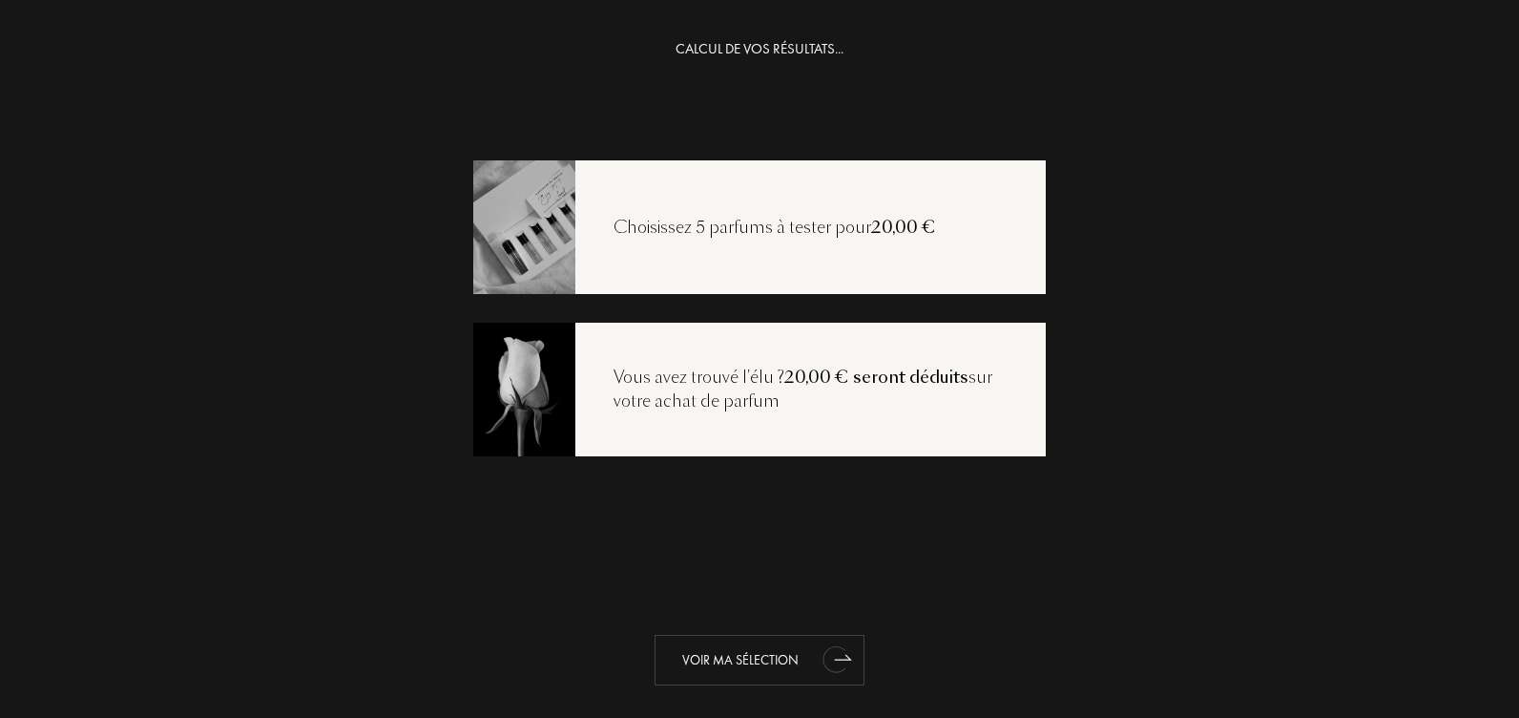
click at [763, 660] on div "Voir ma sélection" at bounding box center [760, 660] width 210 height 51
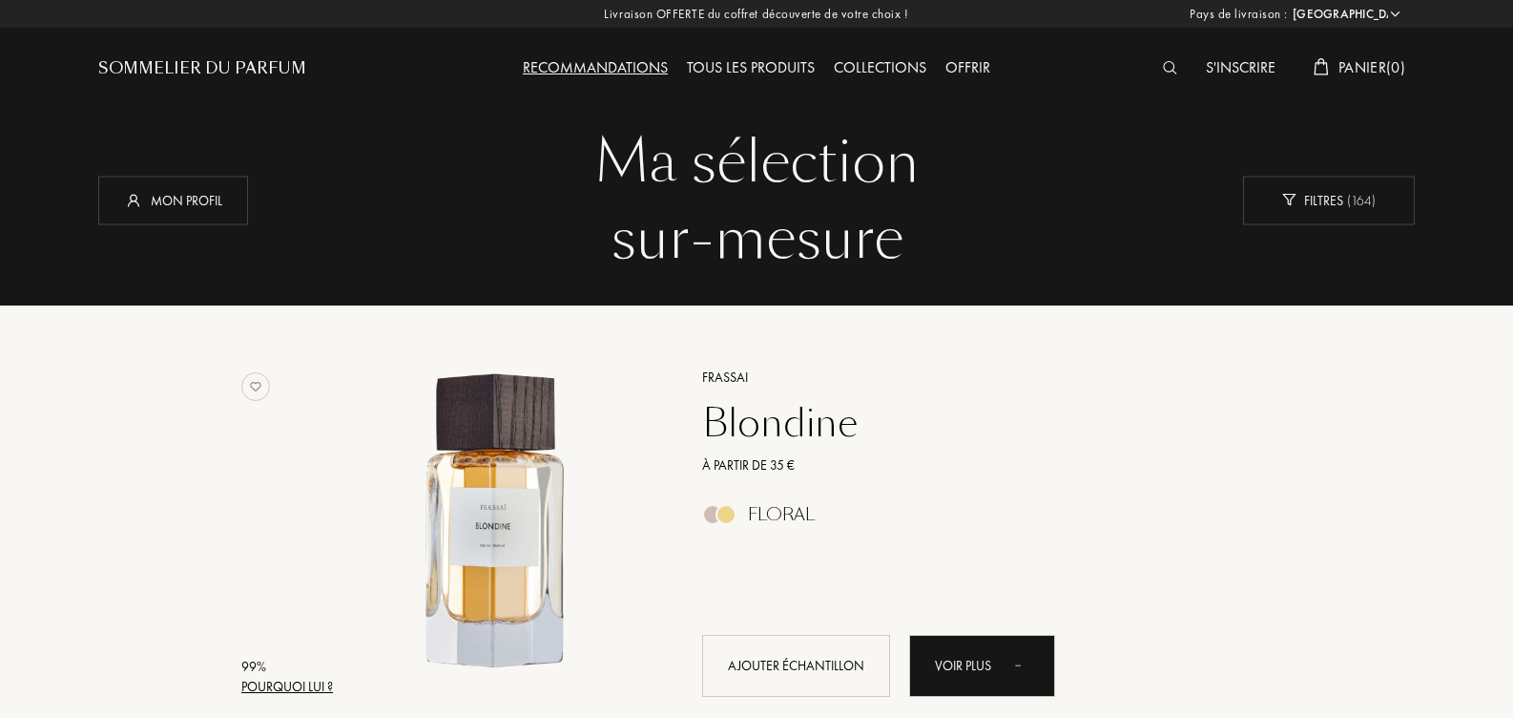
select select "FR"
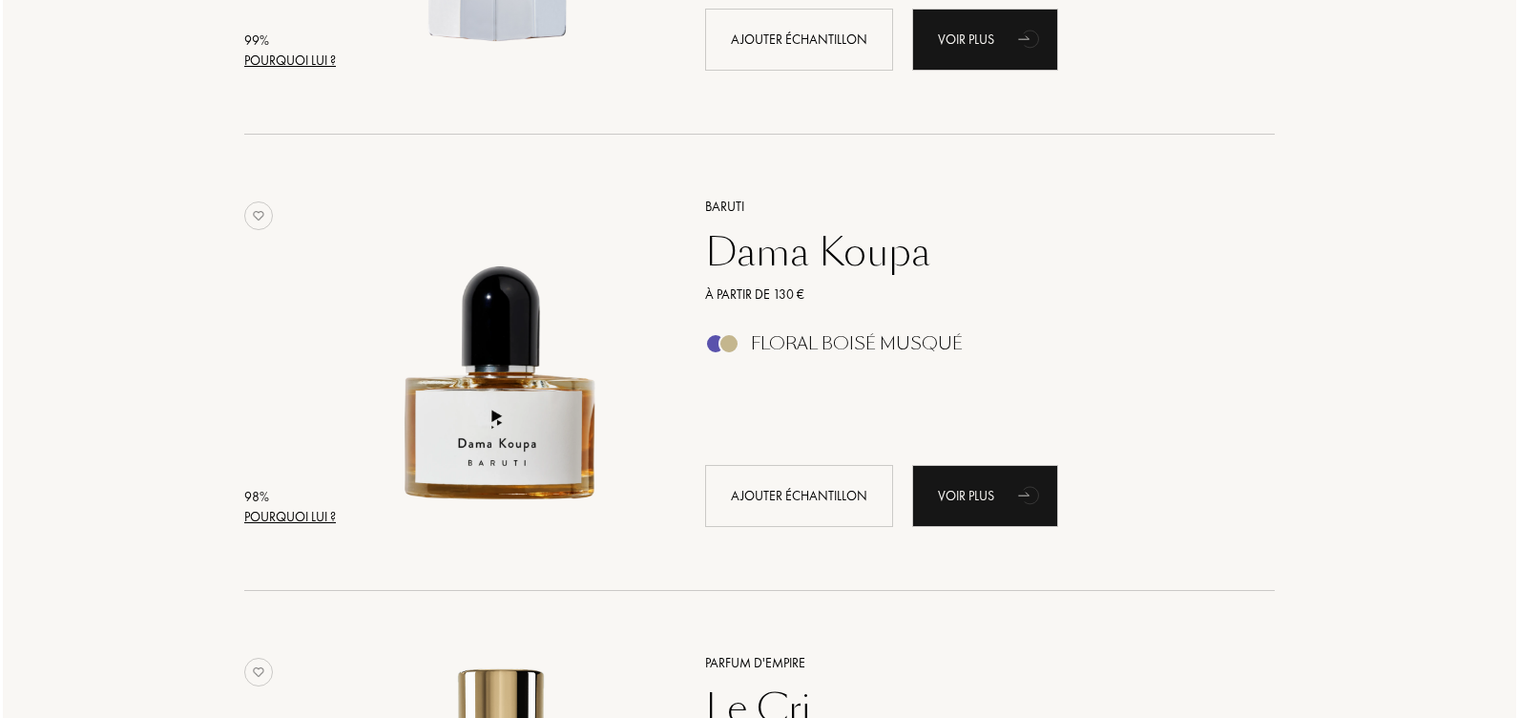
scroll to position [668, 0]
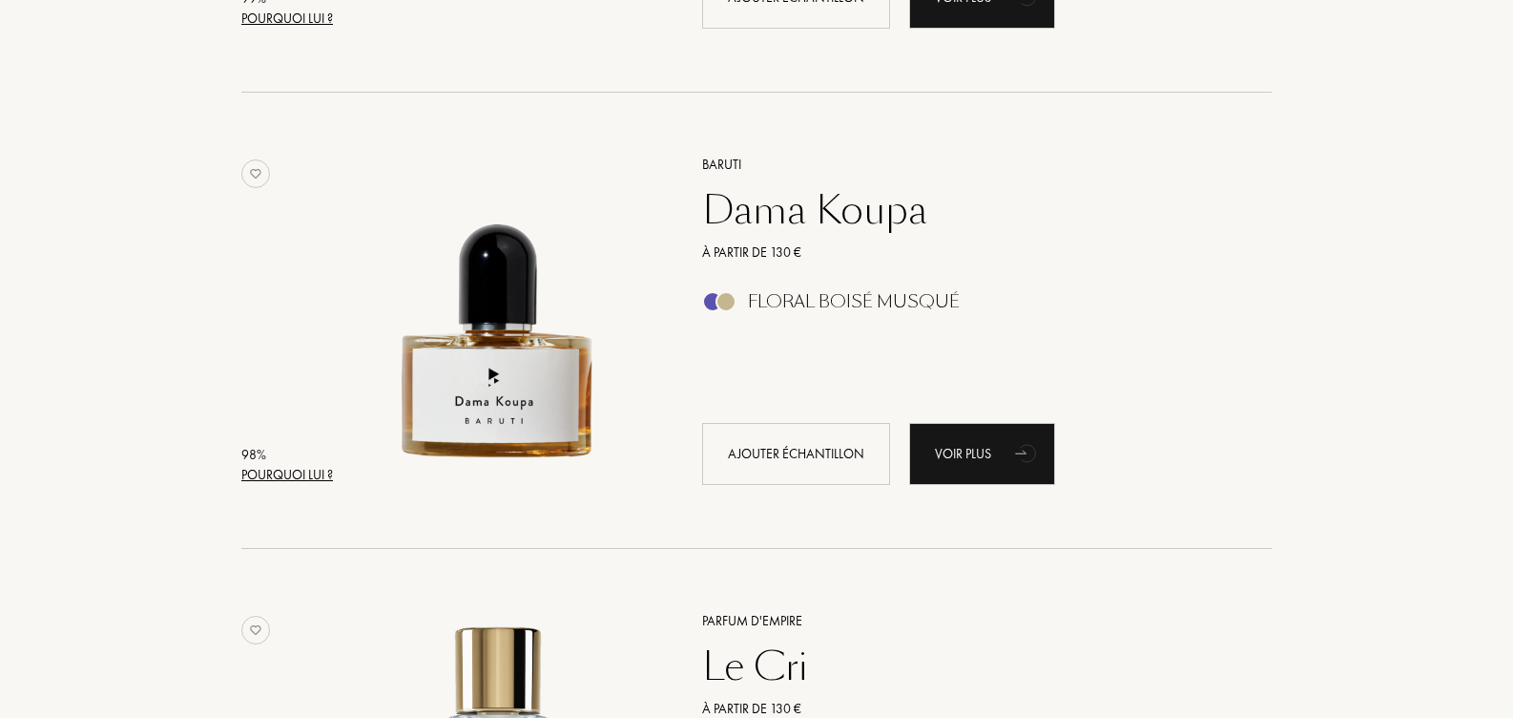
click at [284, 474] on div "Pourquoi lui ?" at bounding box center [287, 475] width 92 height 20
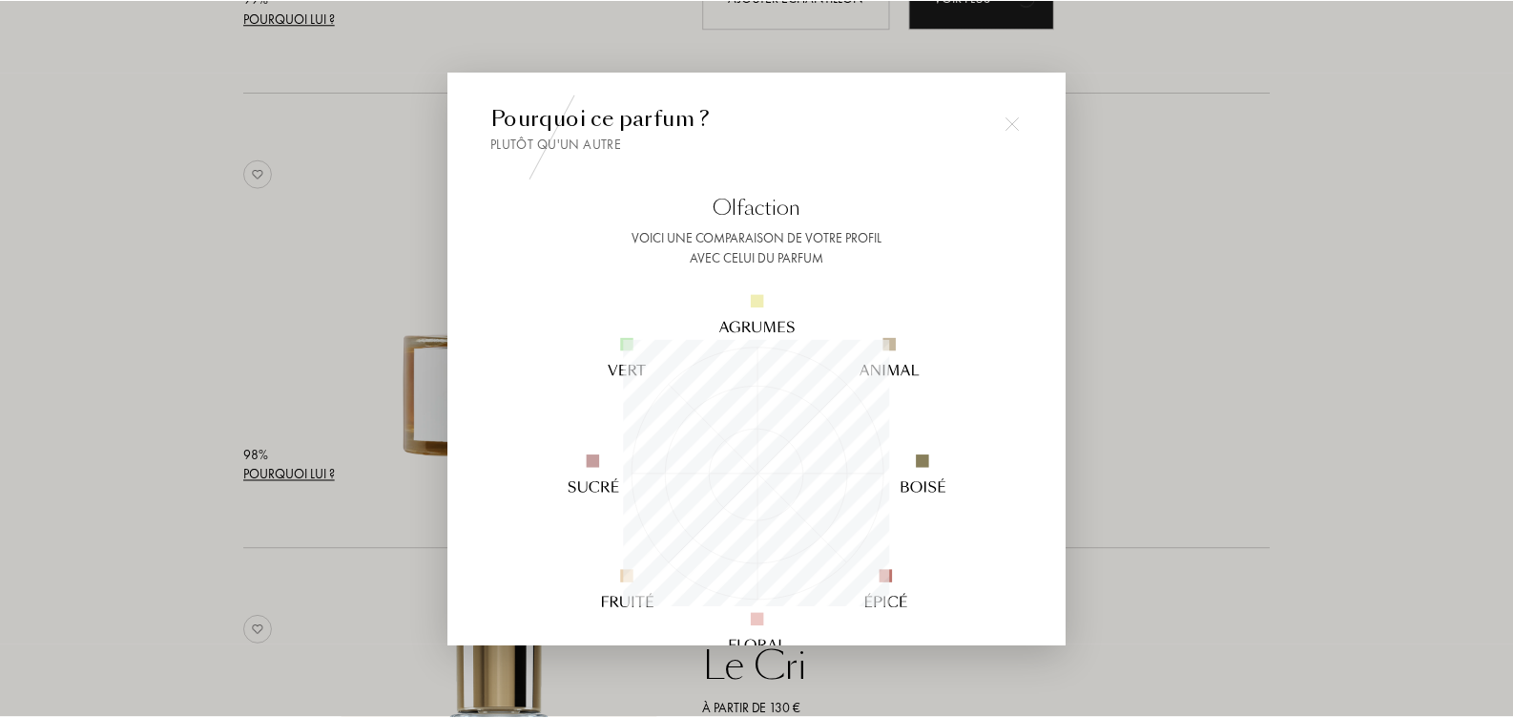
scroll to position [267, 267]
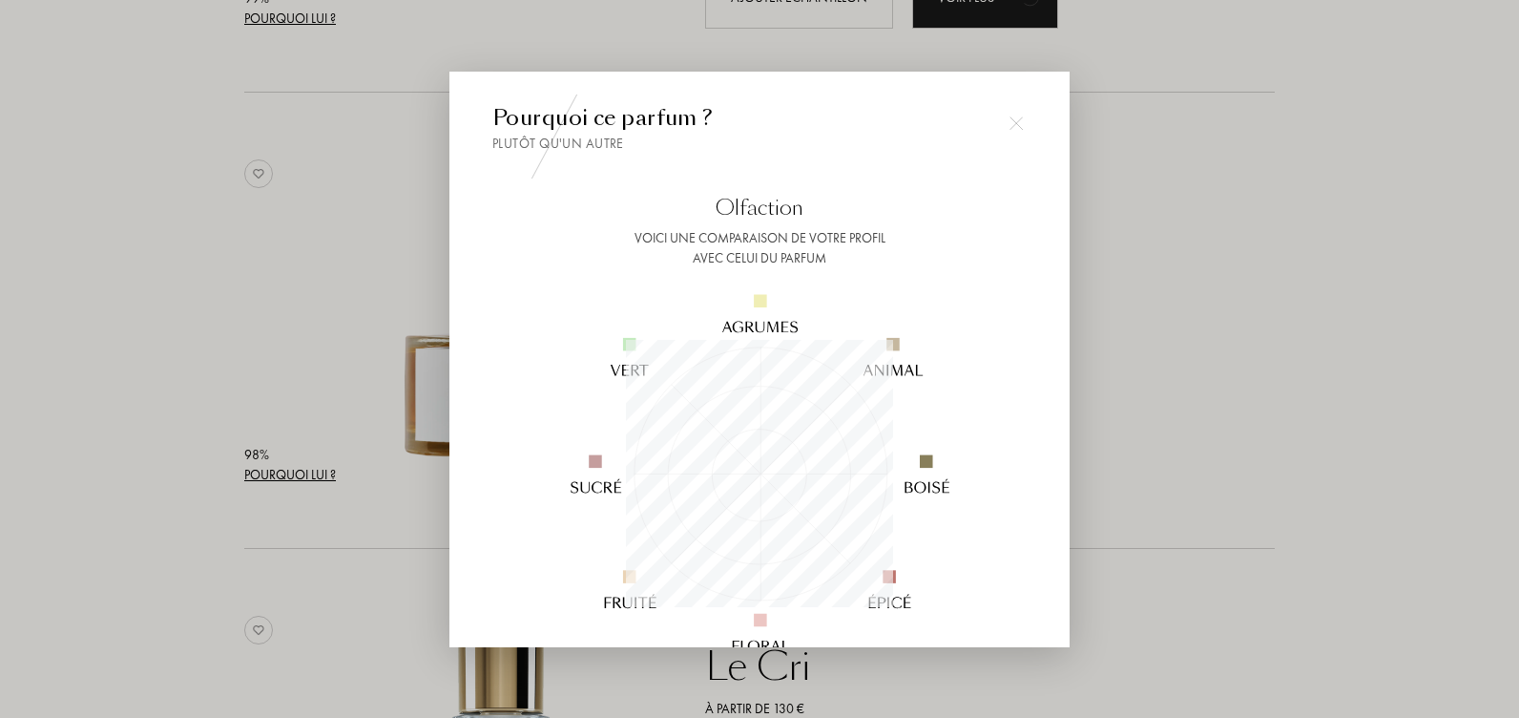
click at [286, 474] on div at bounding box center [759, 359] width 1519 height 718
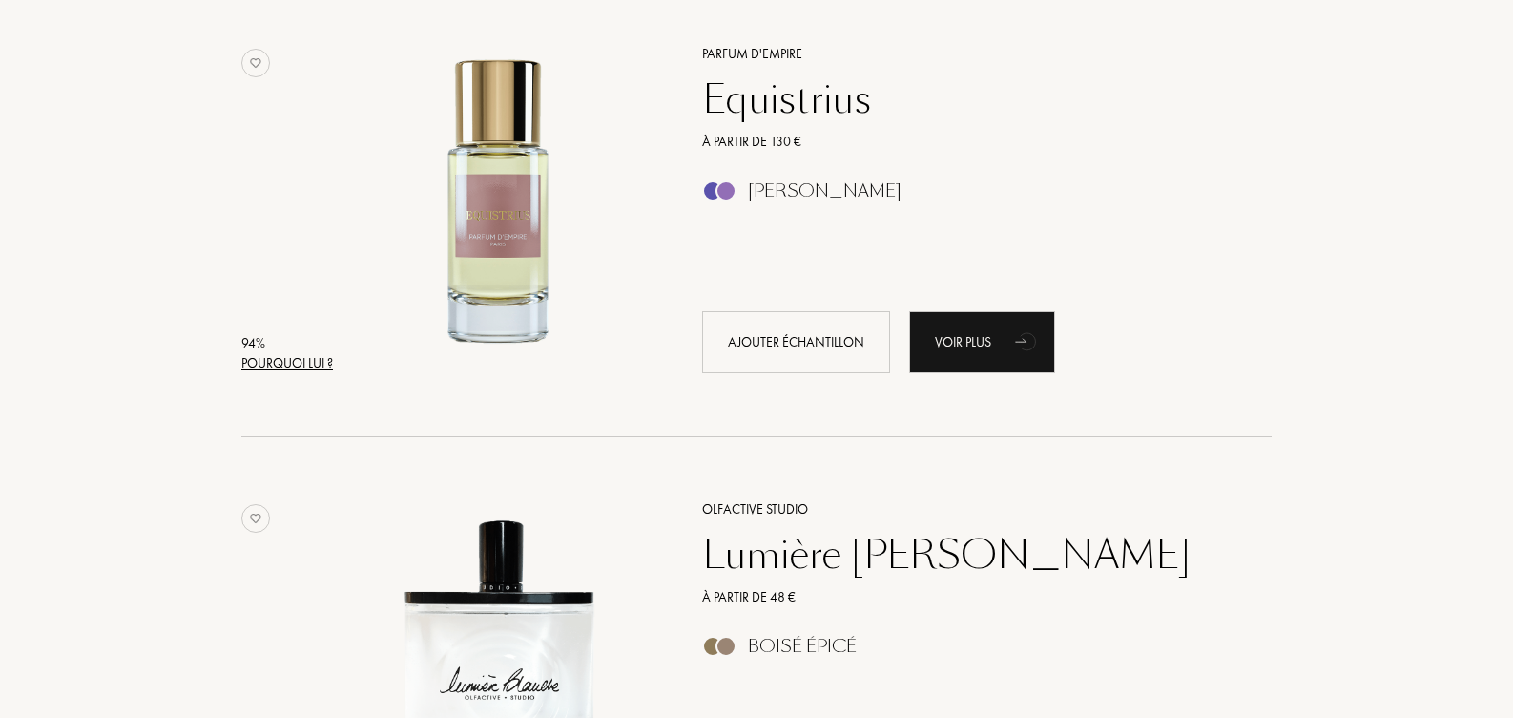
scroll to position [3817, 0]
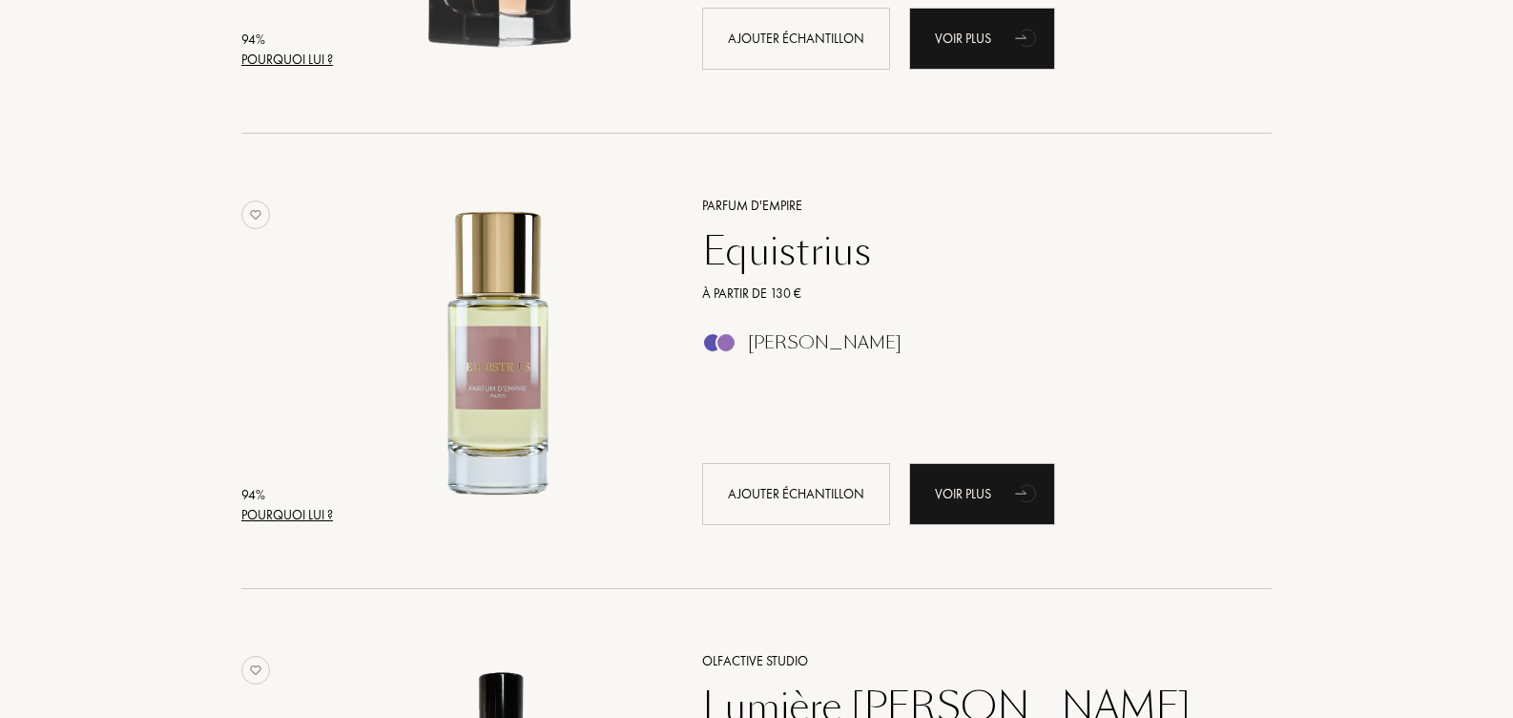
click at [792, 208] on div "Parfum d'Empire" at bounding box center [966, 206] width 556 height 20
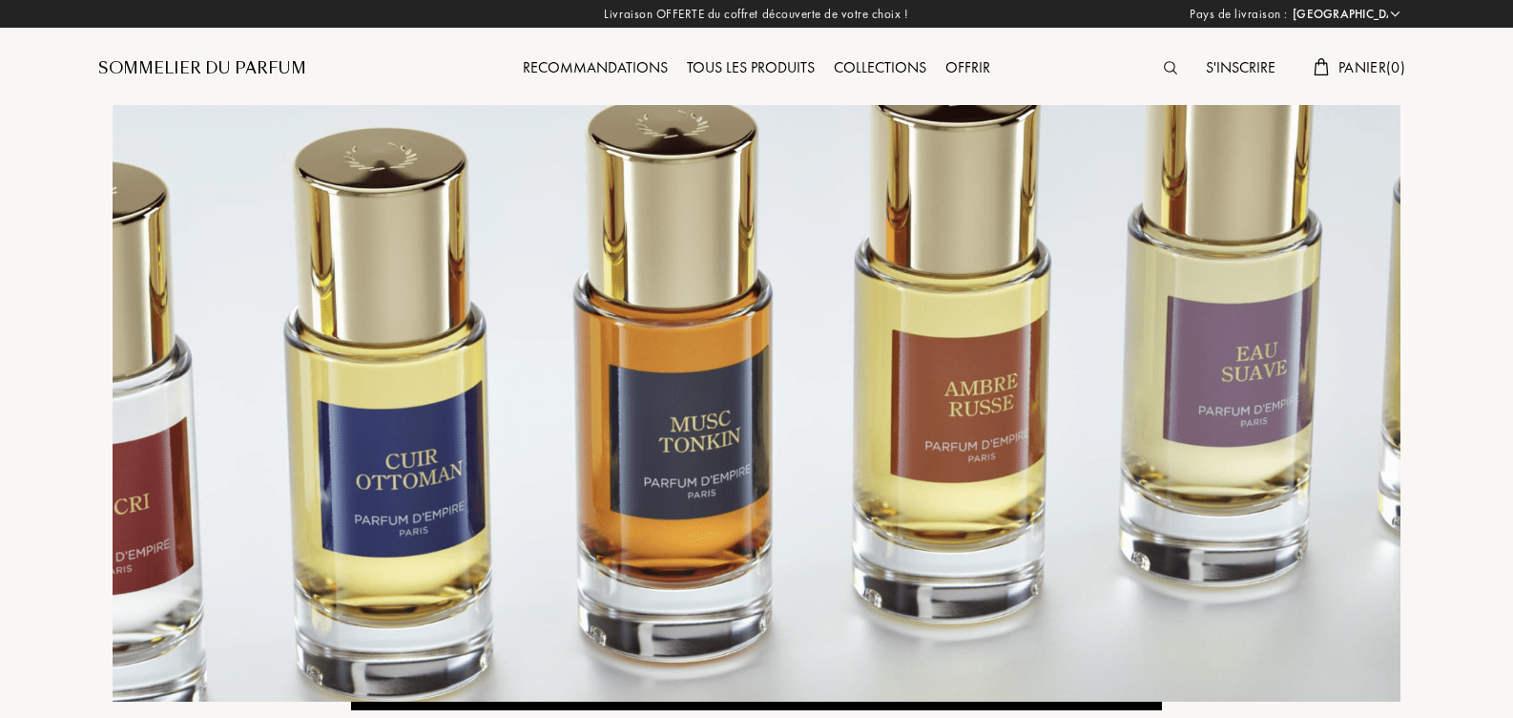
select select "FR"
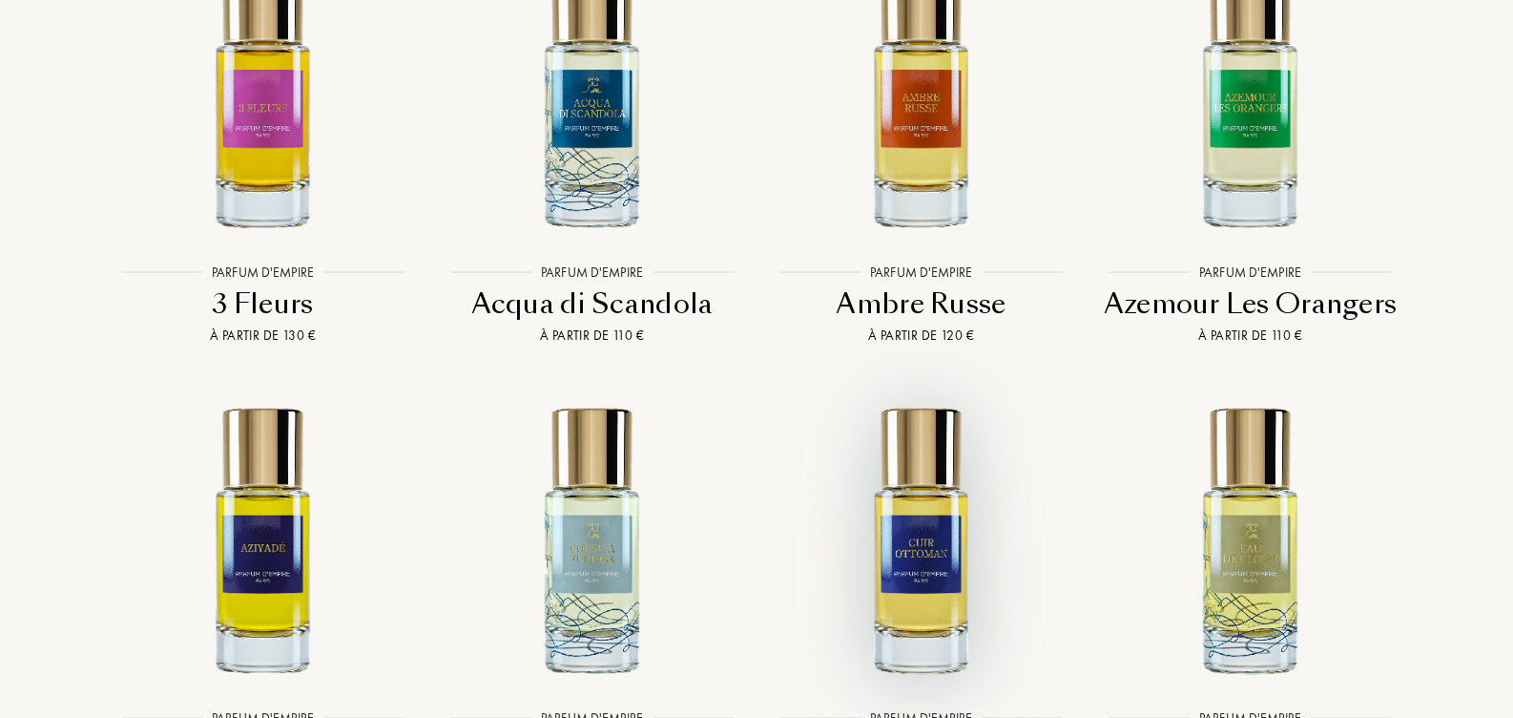
scroll to position [3626, 0]
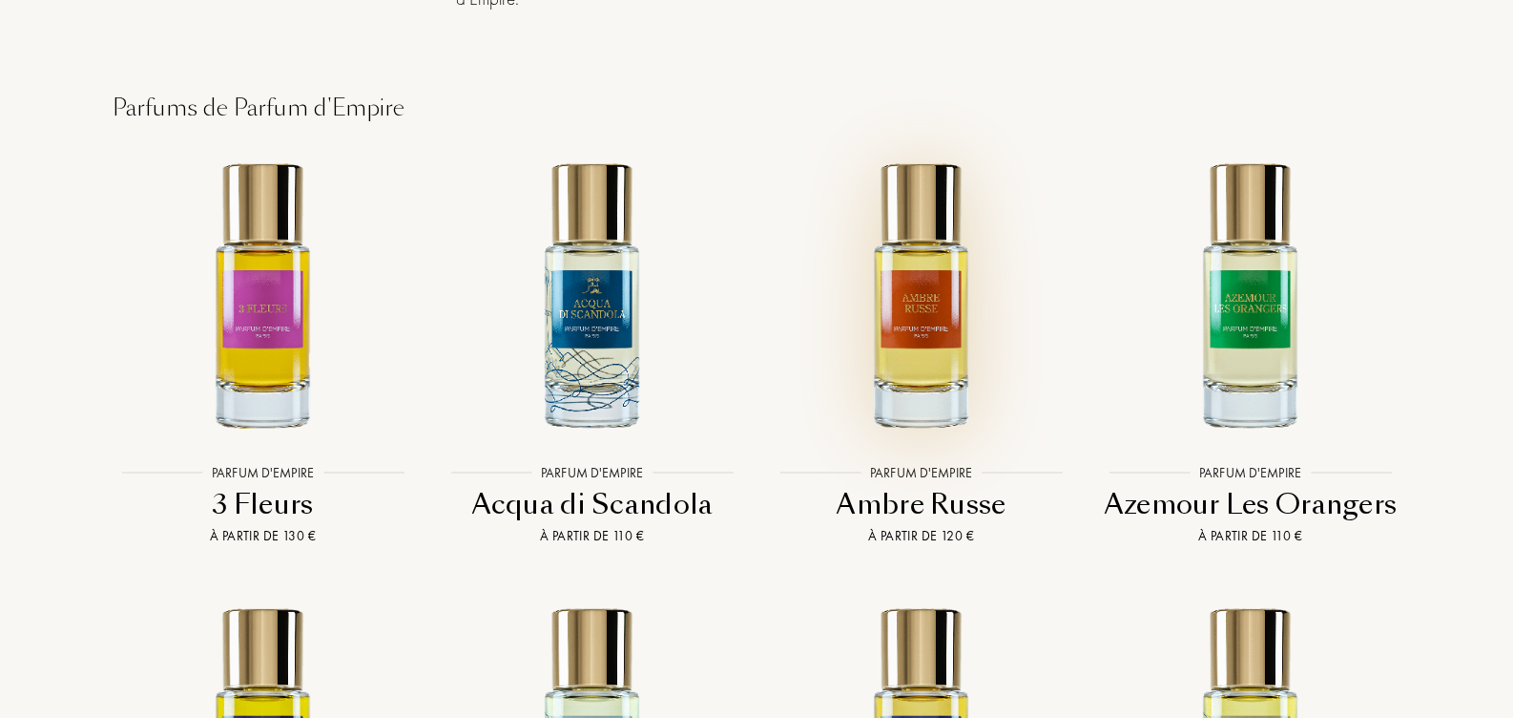
click at [918, 336] on img at bounding box center [921, 294] width 297 height 297
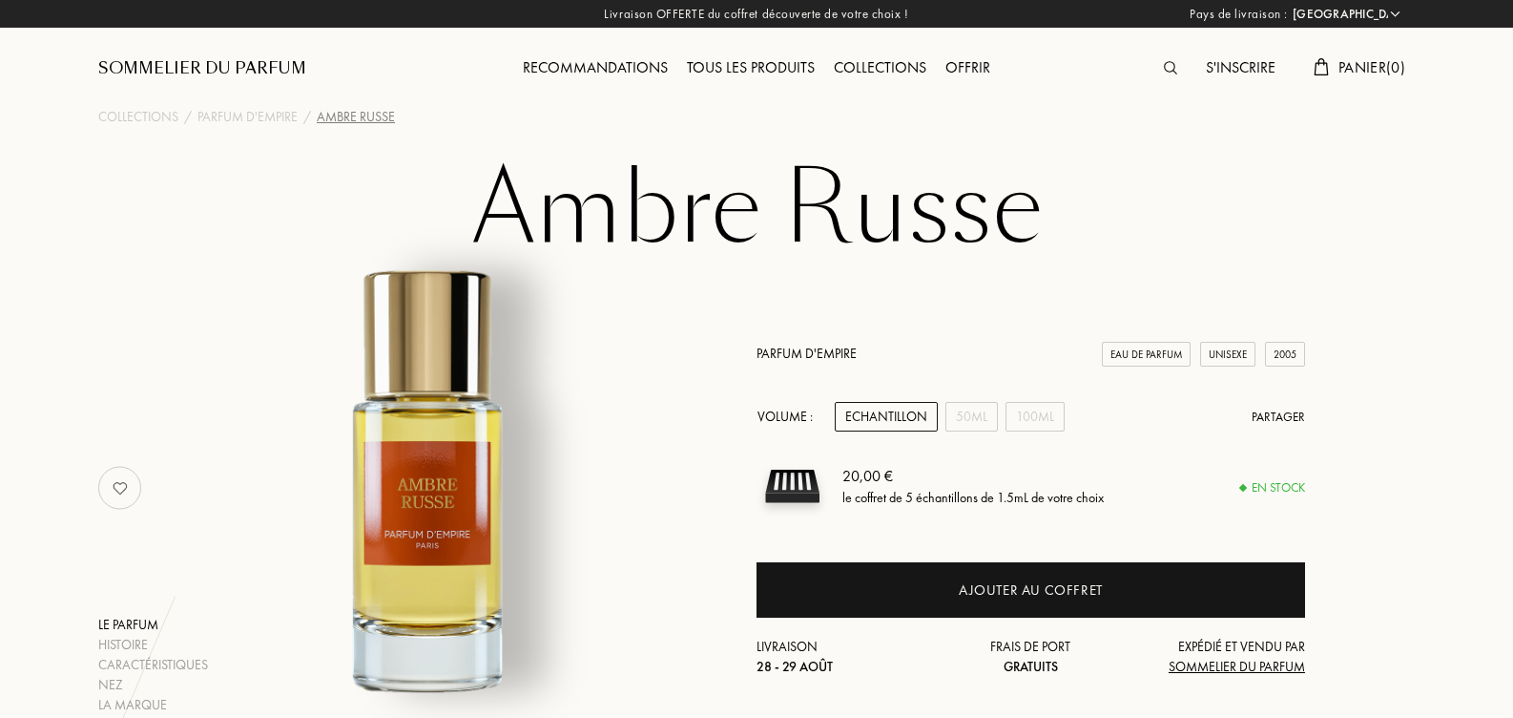
select select "FR"
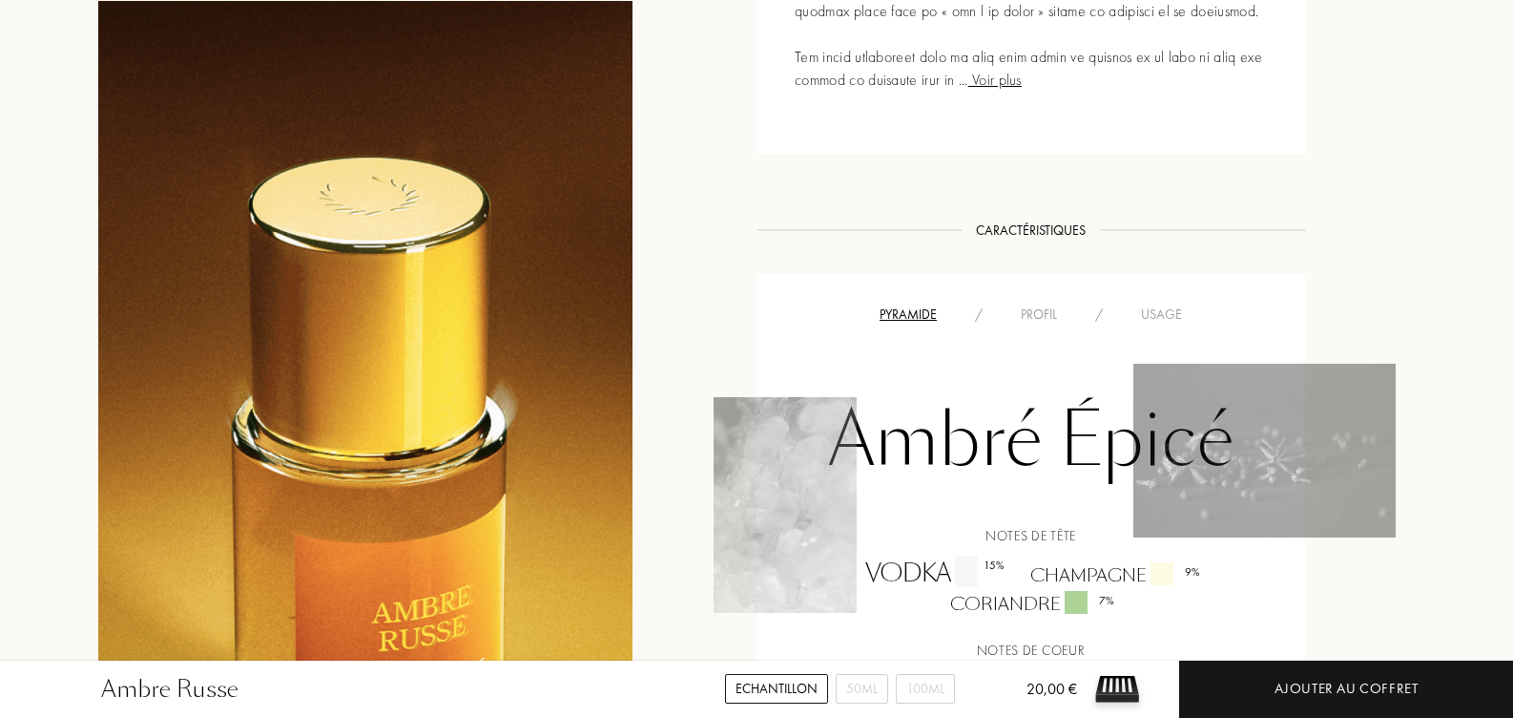
scroll to position [1170, 0]
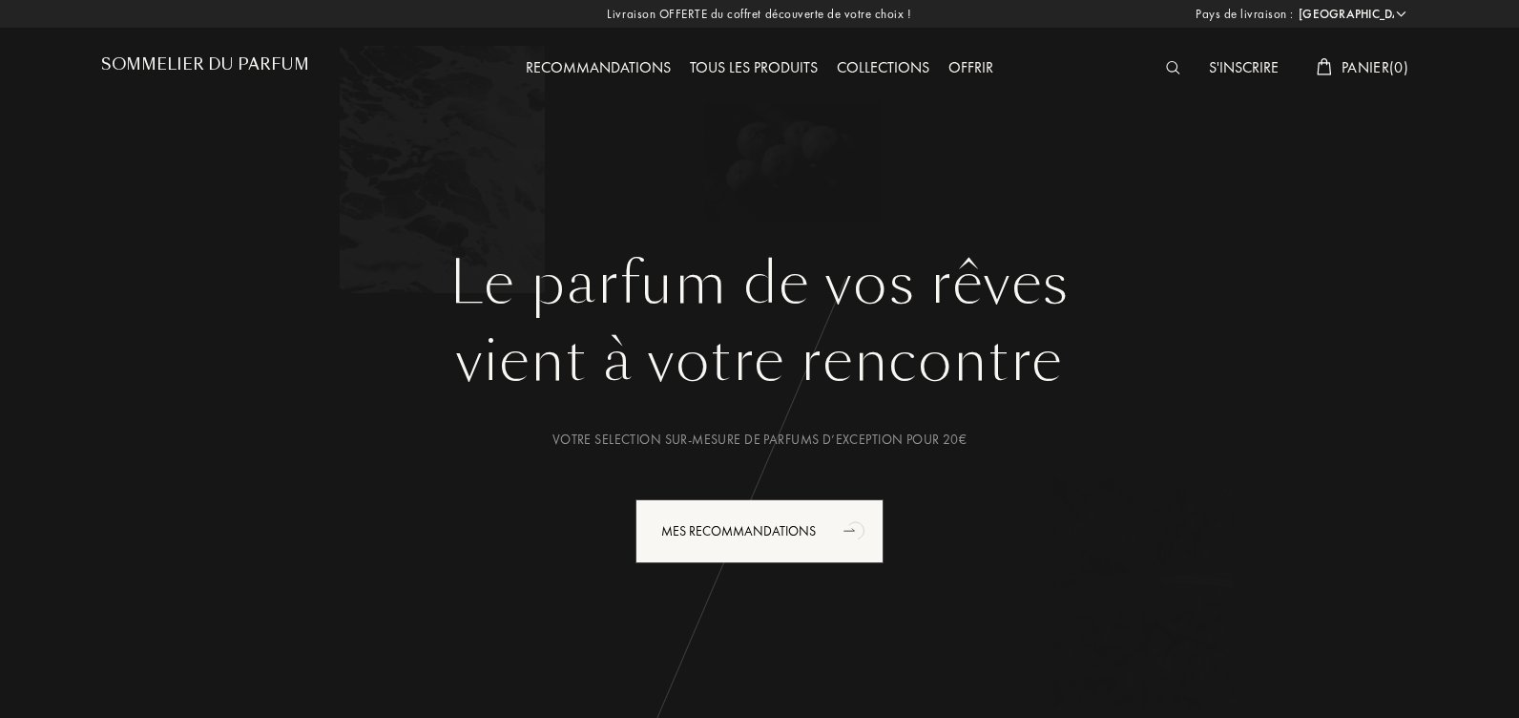
select select "FR"
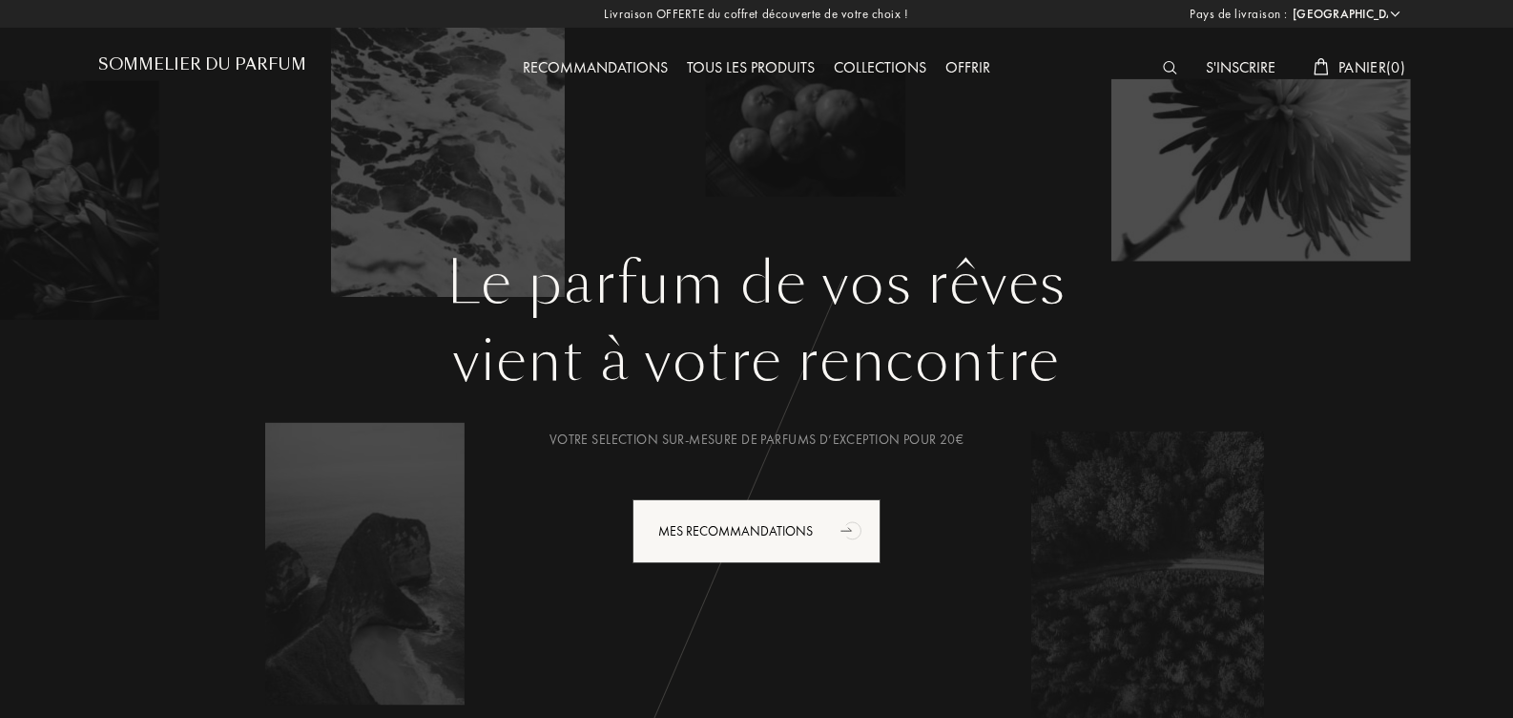
click at [1163, 63] on img at bounding box center [1170, 67] width 14 height 13
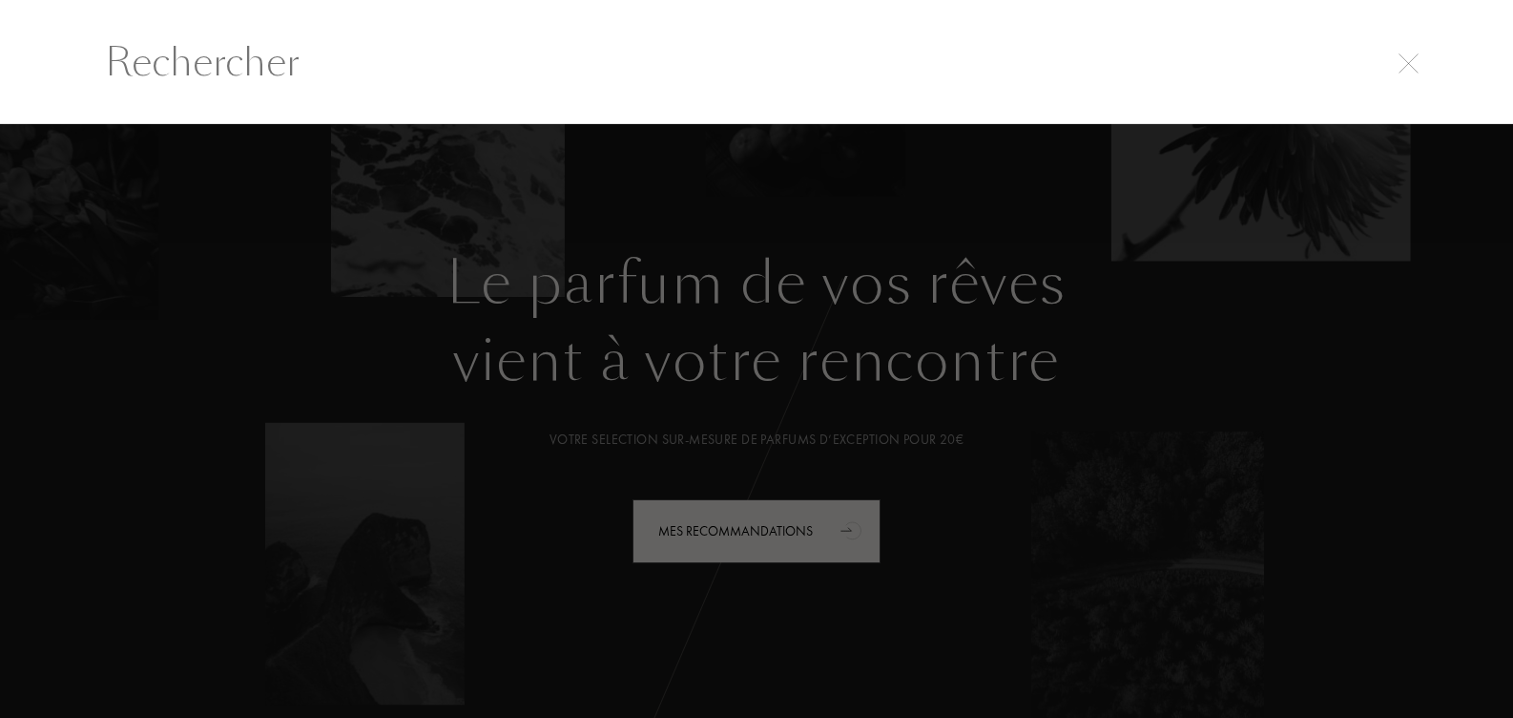
scroll to position [1, 0]
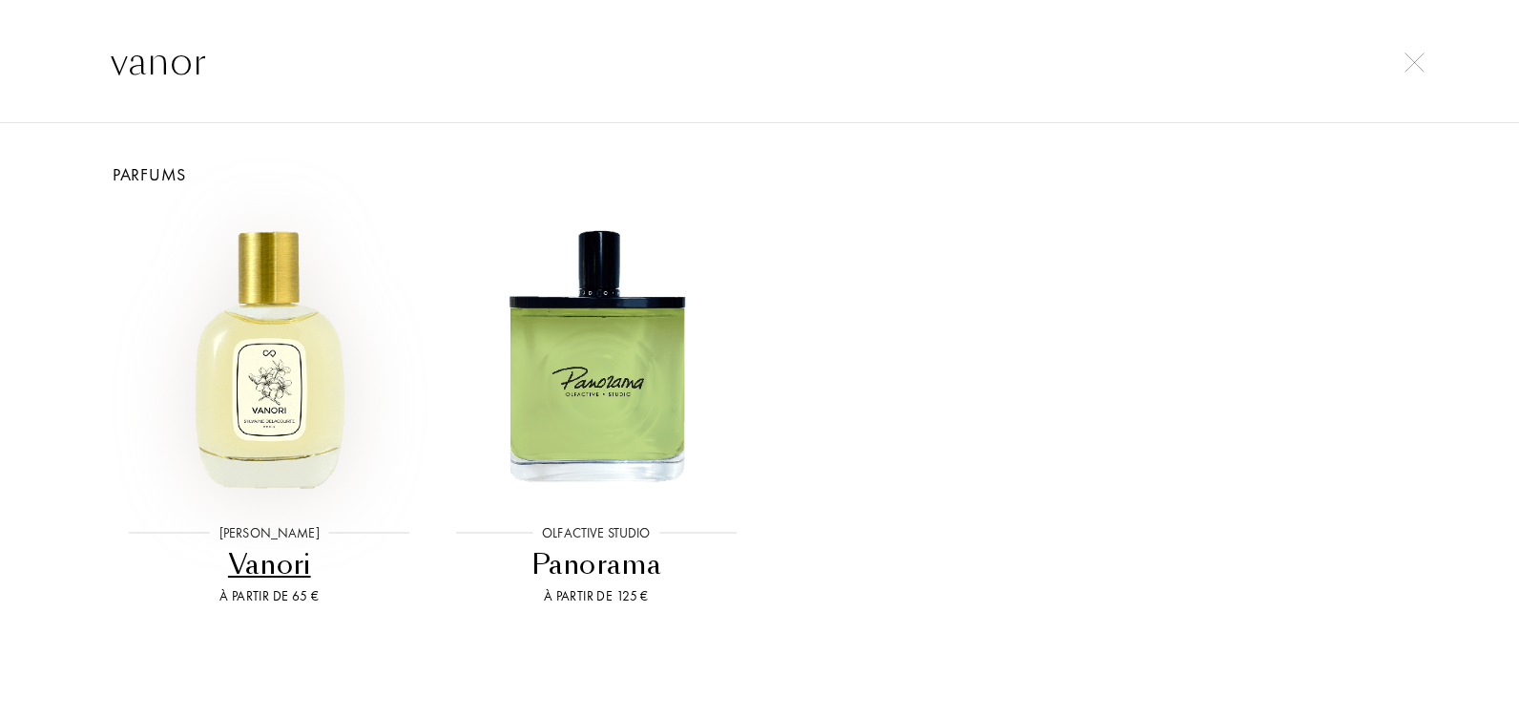
type input "vanor"
click at [279, 355] on img at bounding box center [269, 355] width 294 height 294
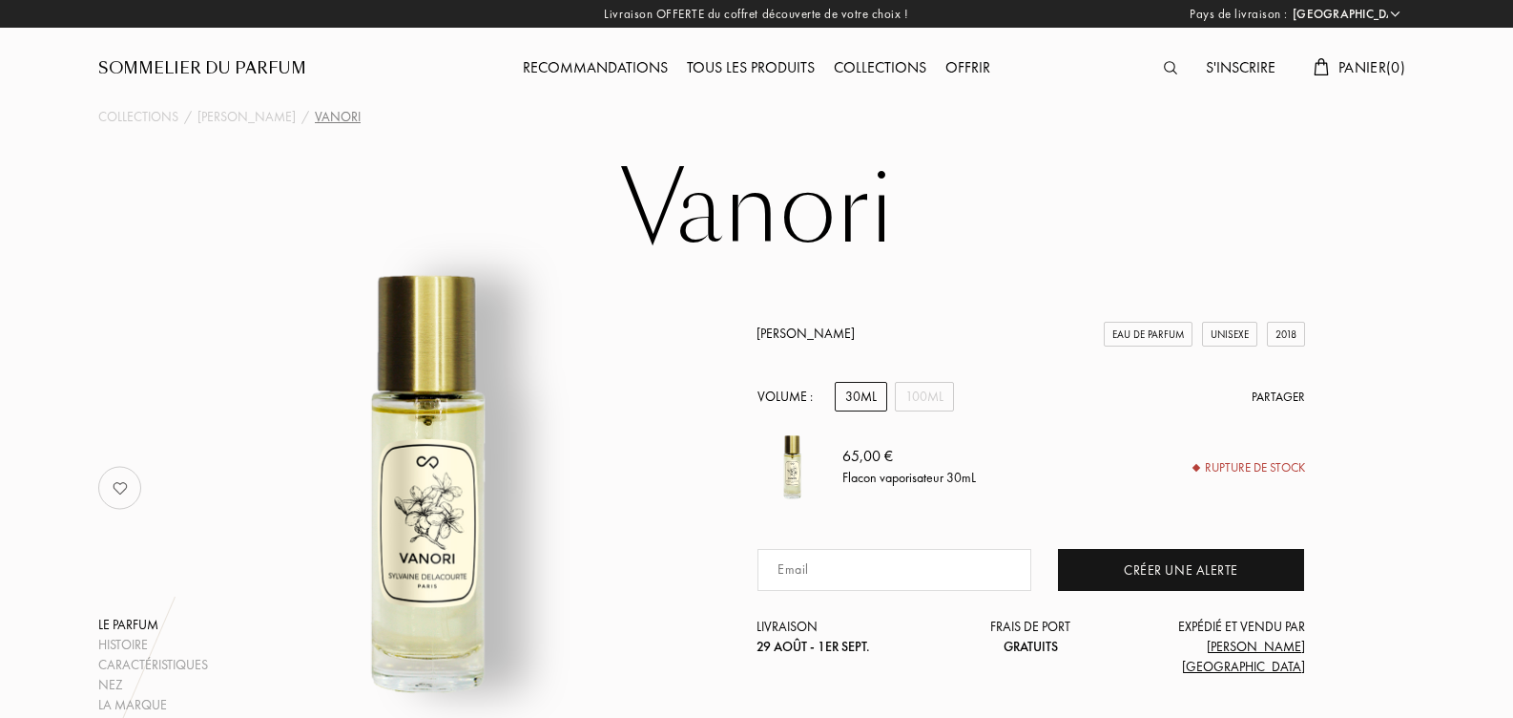
select select "FR"
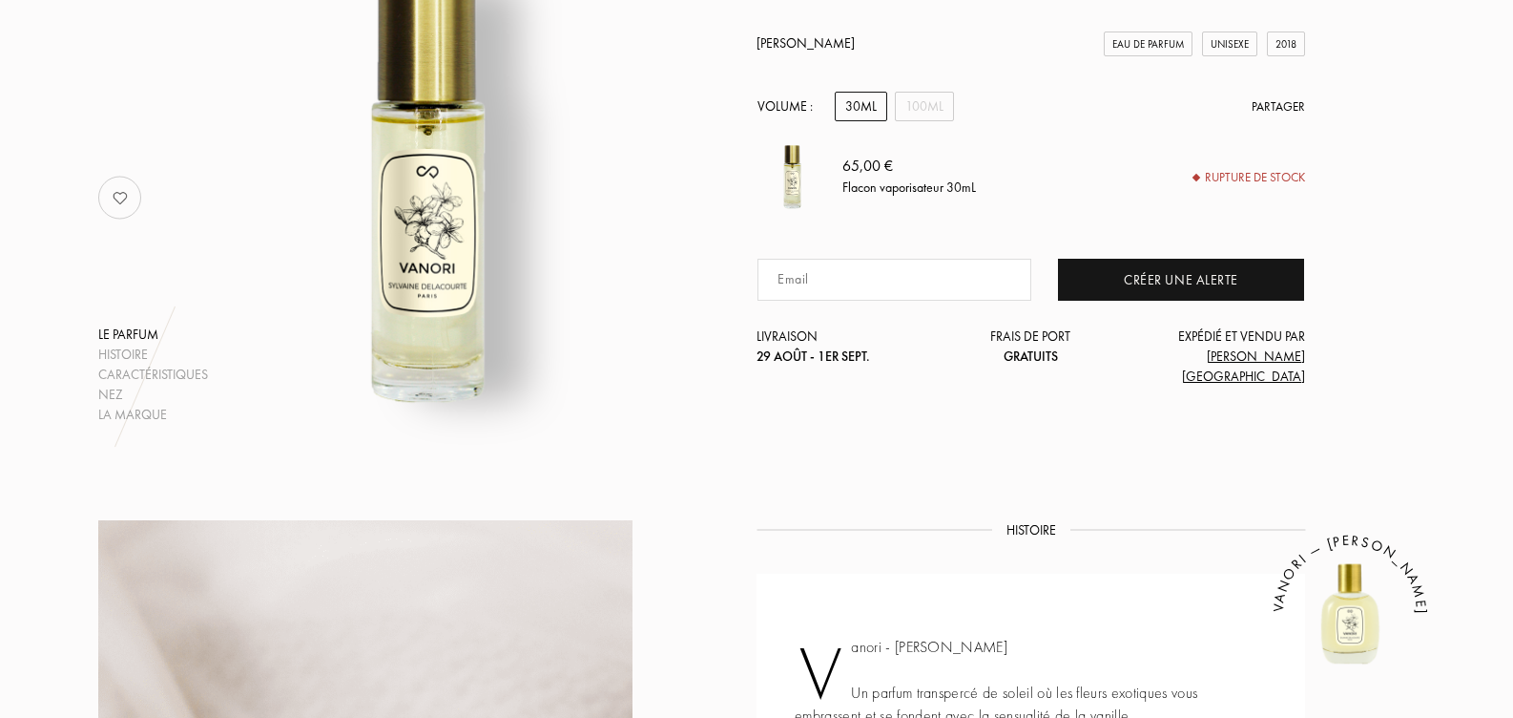
scroll to position [286, 0]
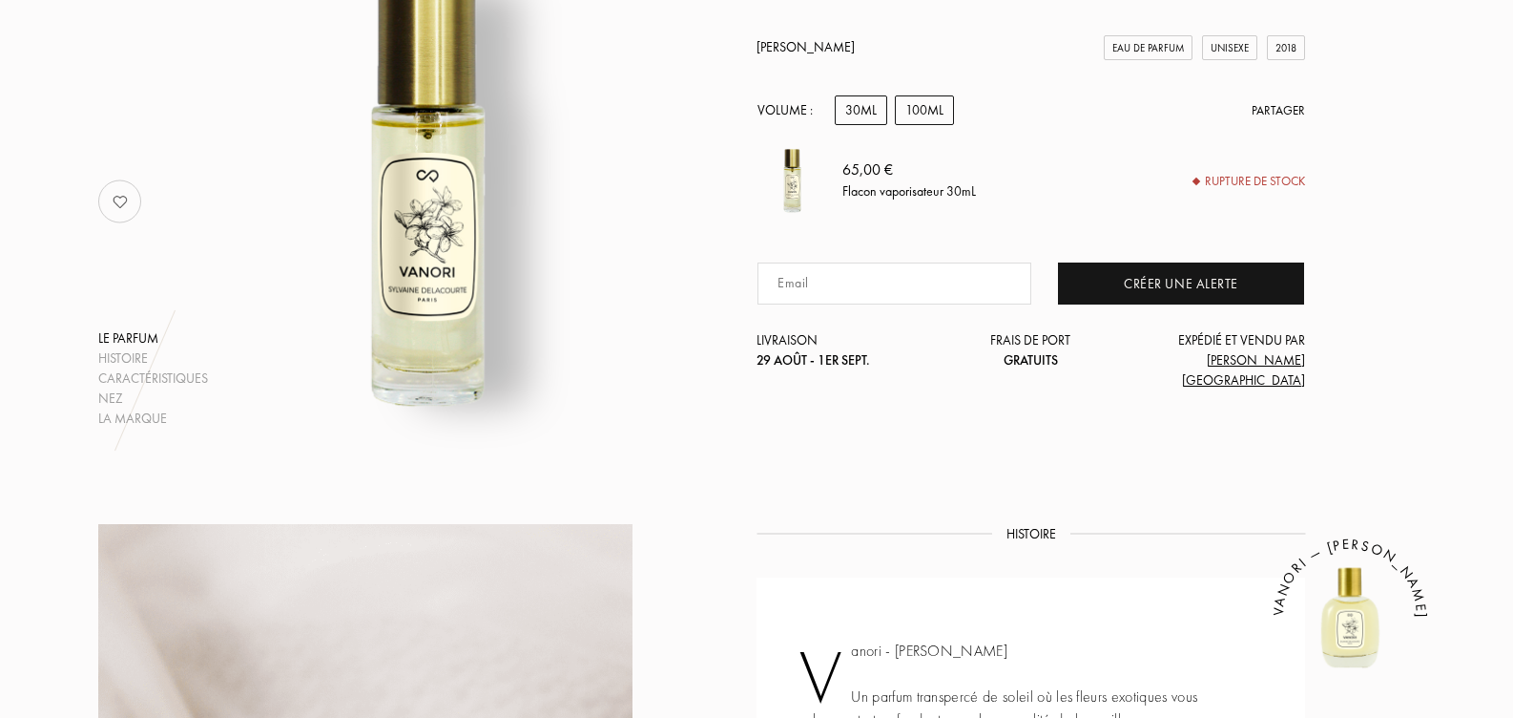
click at [934, 125] on div "100mL" at bounding box center [924, 110] width 59 height 30
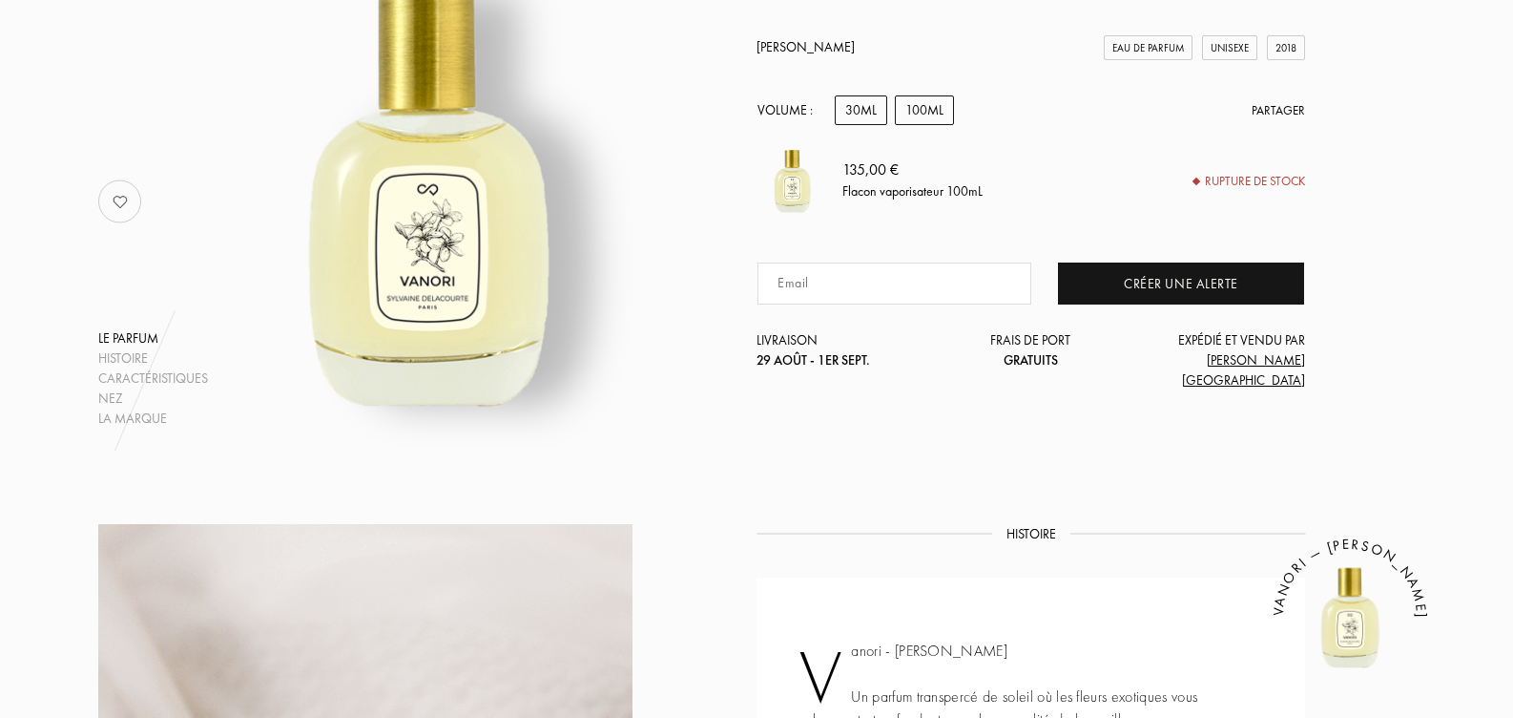
click at [873, 125] on div "30mL" at bounding box center [861, 110] width 52 height 30
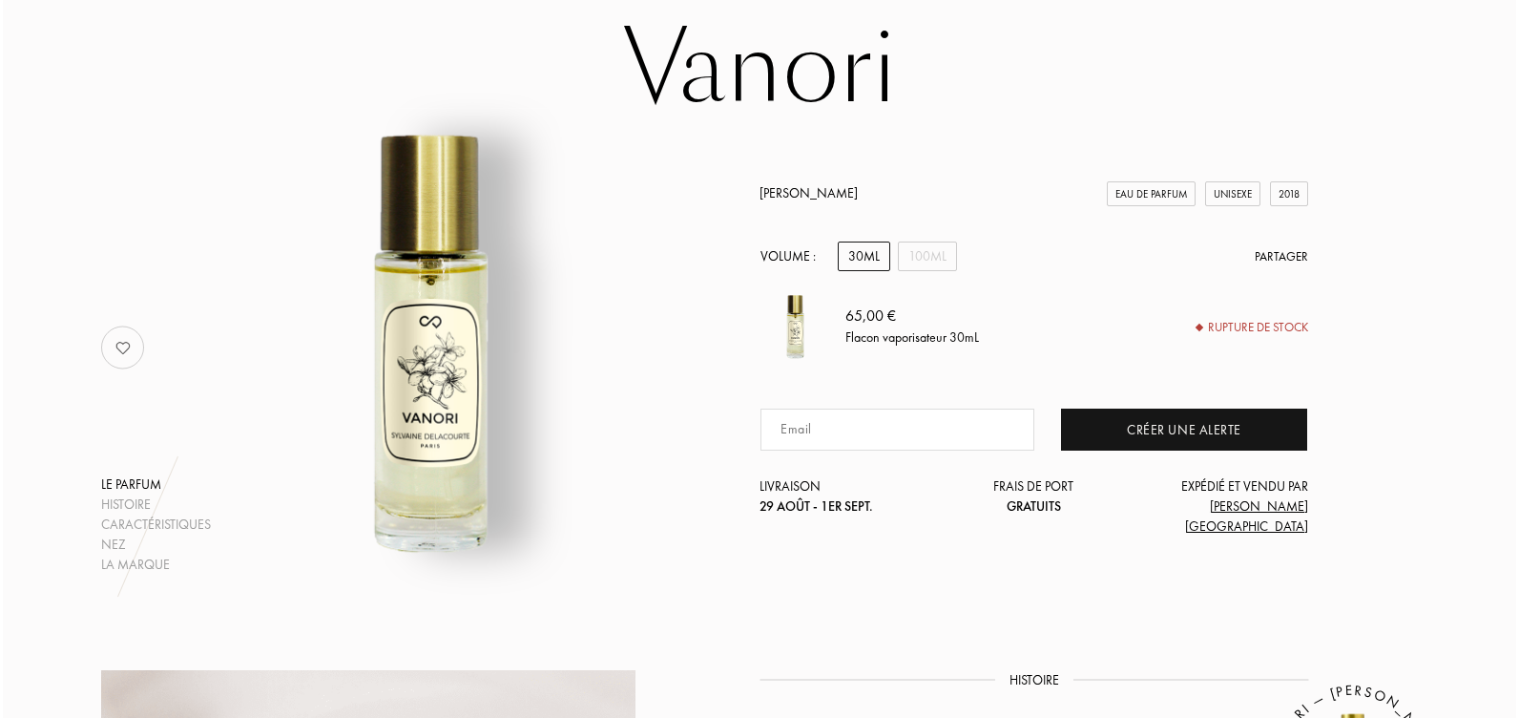
scroll to position [0, 0]
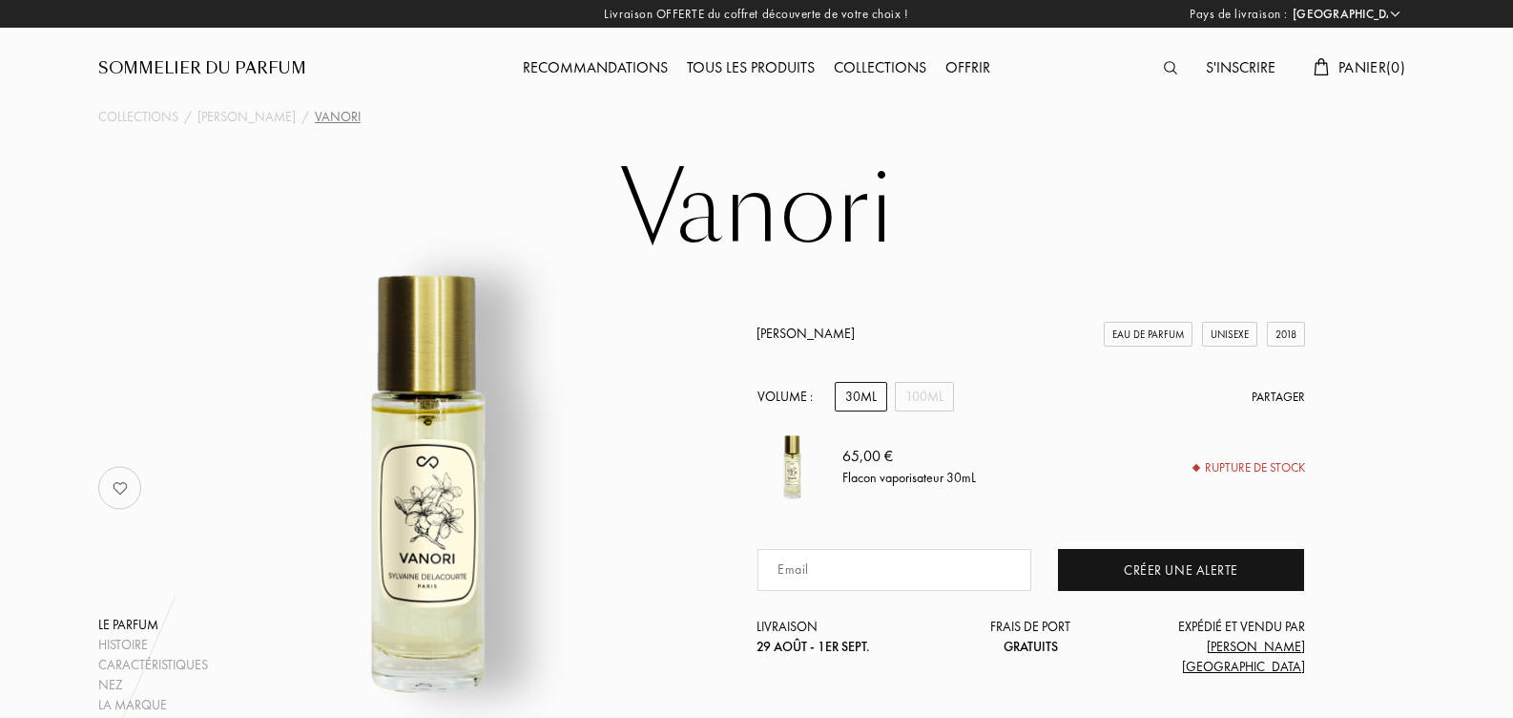
click at [1169, 66] on img at bounding box center [1170, 67] width 13 height 13
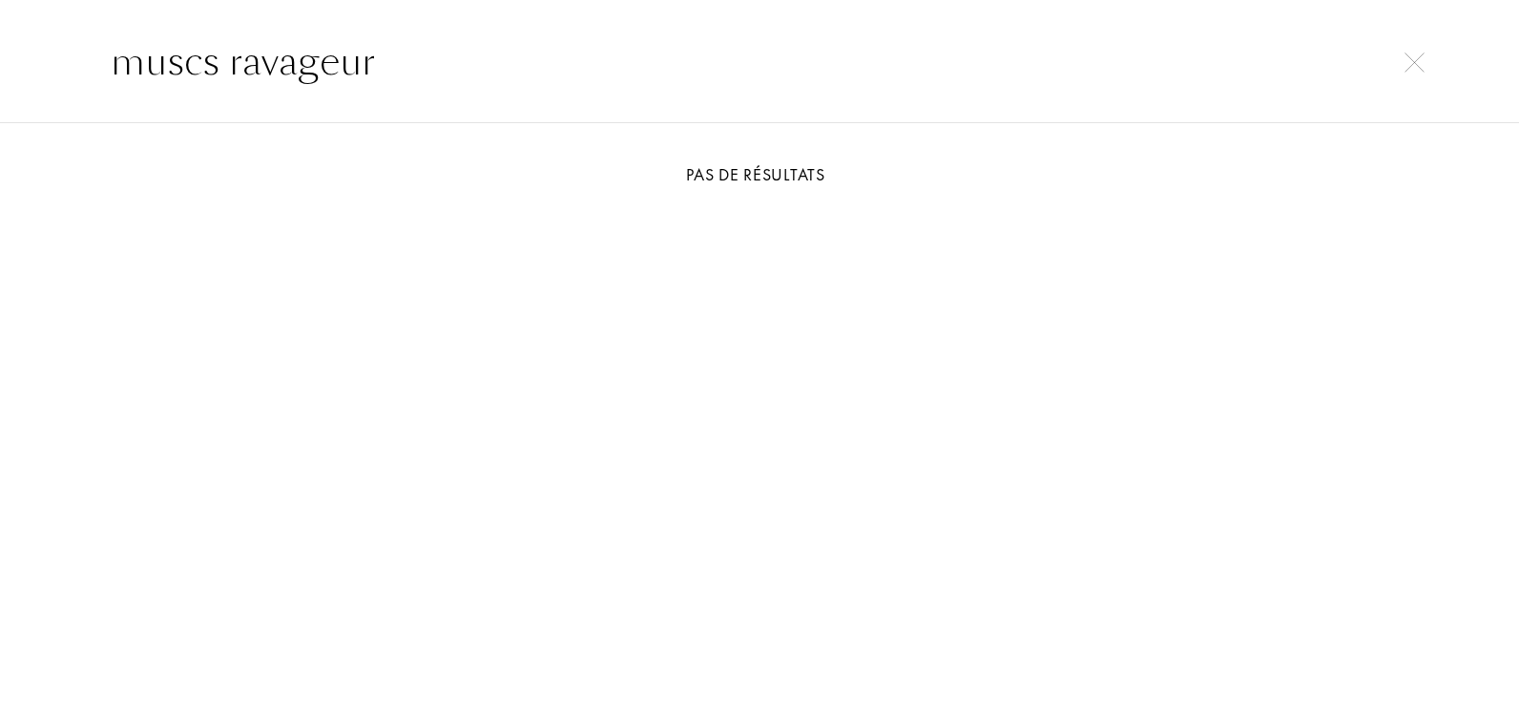
type input "muscs ravageur"
